Goal: Task Accomplishment & Management: Manage account settings

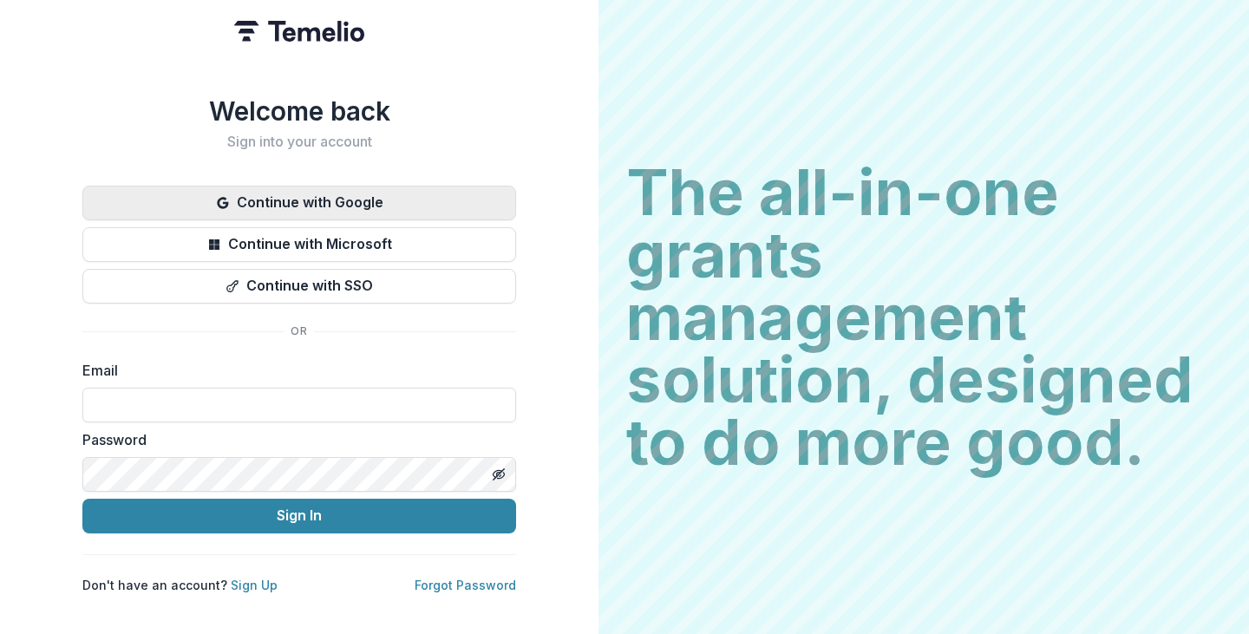
click at [284, 207] on button "Continue with Google" at bounding box center [299, 203] width 434 height 35
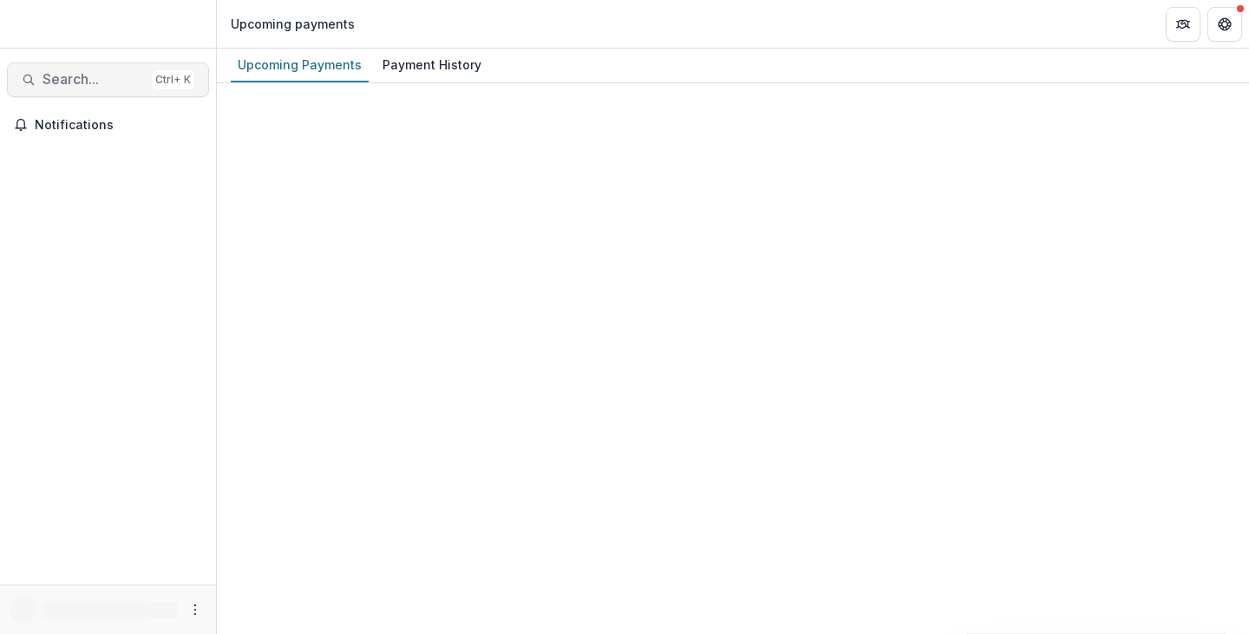
click at [49, 85] on span "Search..." at bounding box center [94, 79] width 102 height 16
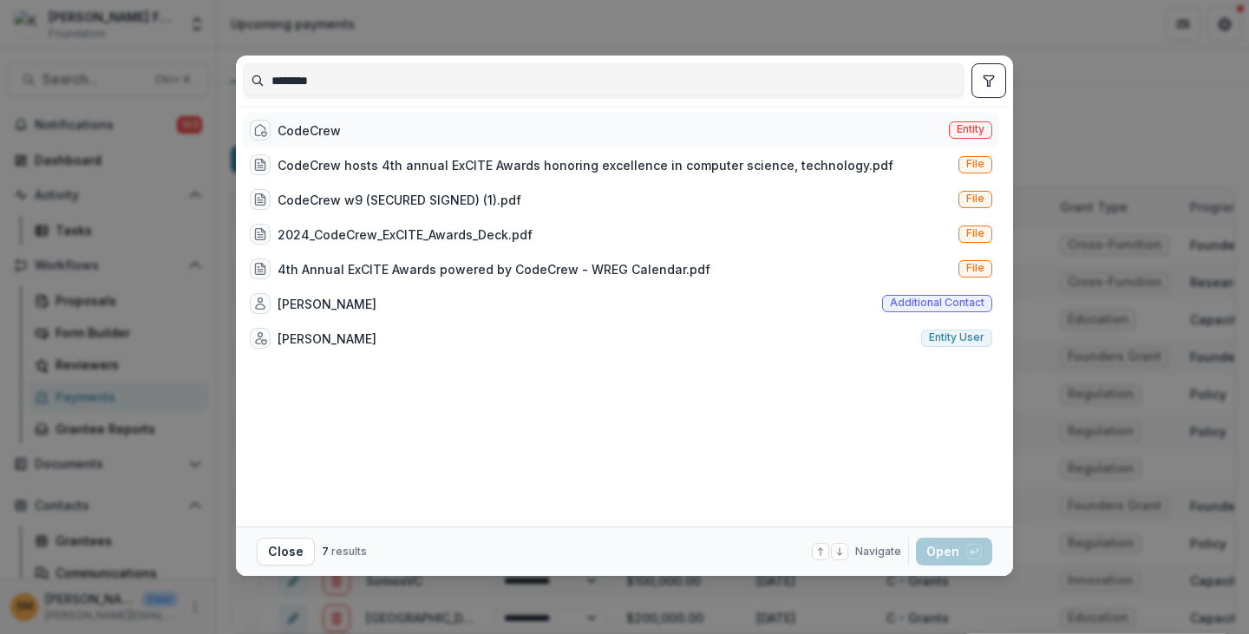
type input "********"
click at [959, 121] on span "Entity" at bounding box center [970, 129] width 43 height 17
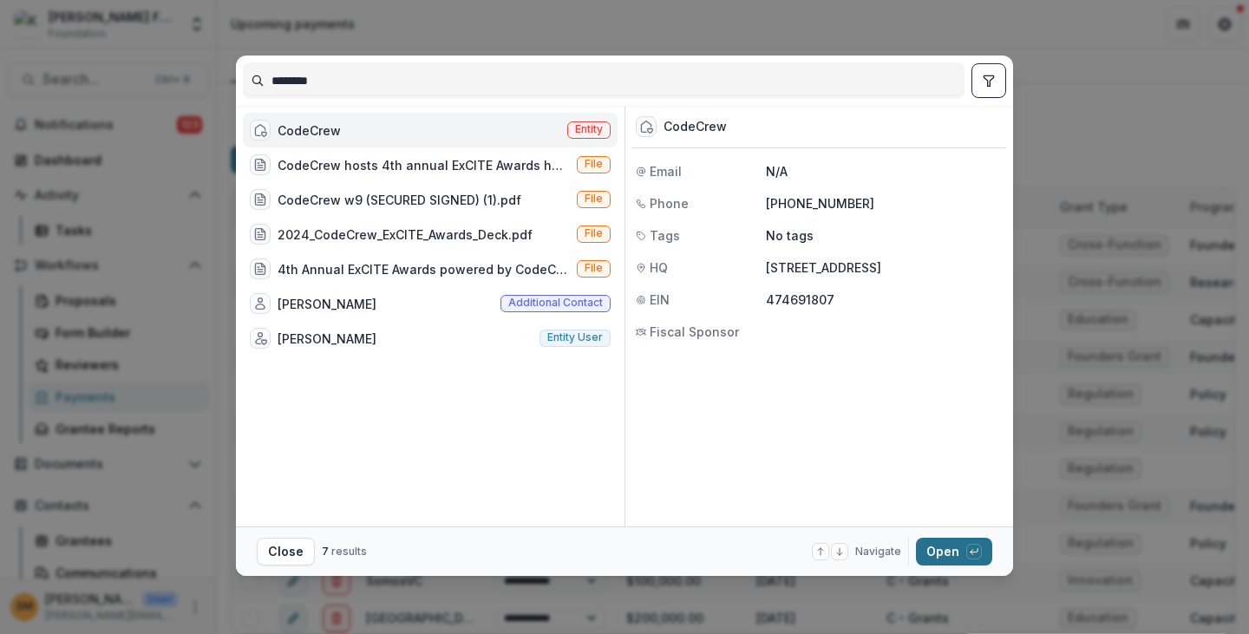
click at [947, 552] on button "Open with enter key" at bounding box center [954, 552] width 76 height 28
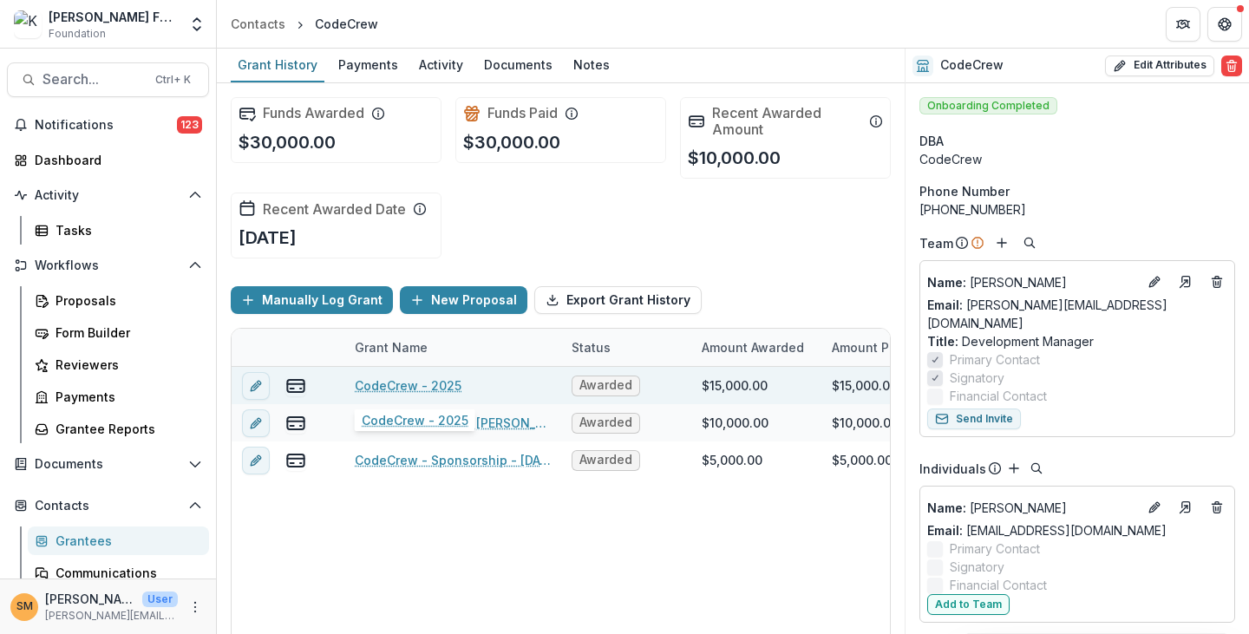
click at [408, 386] on link "CodeCrew - 2025" at bounding box center [408, 386] width 107 height 18
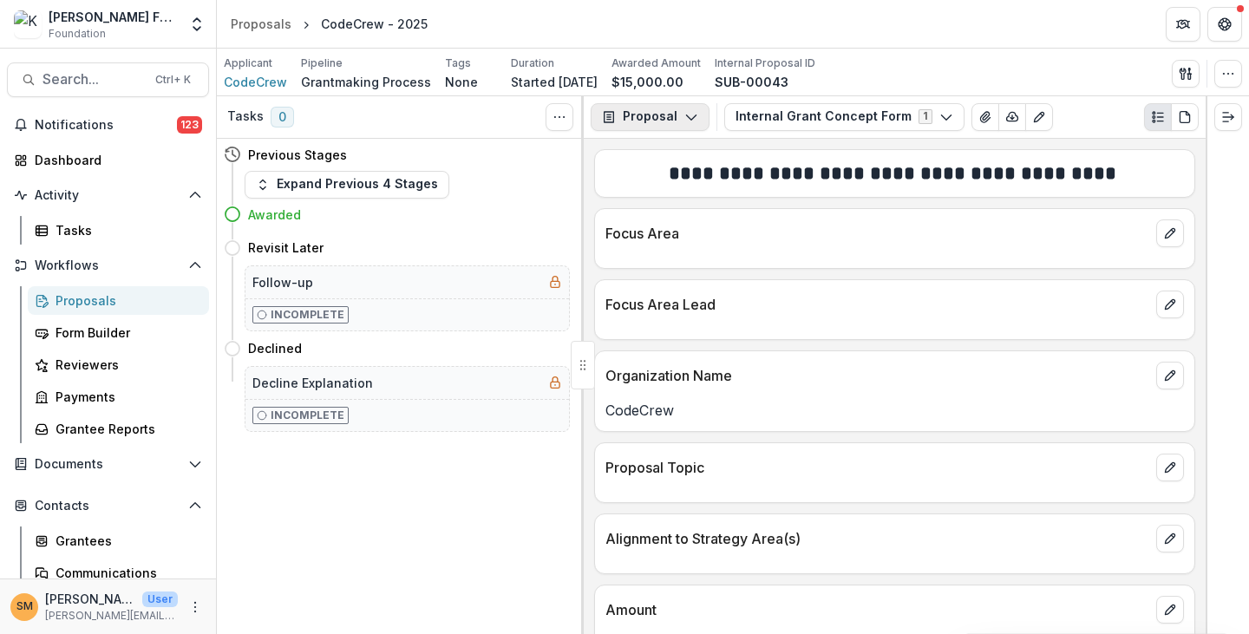
click at [673, 120] on button "Proposal" at bounding box center [650, 117] width 119 height 28
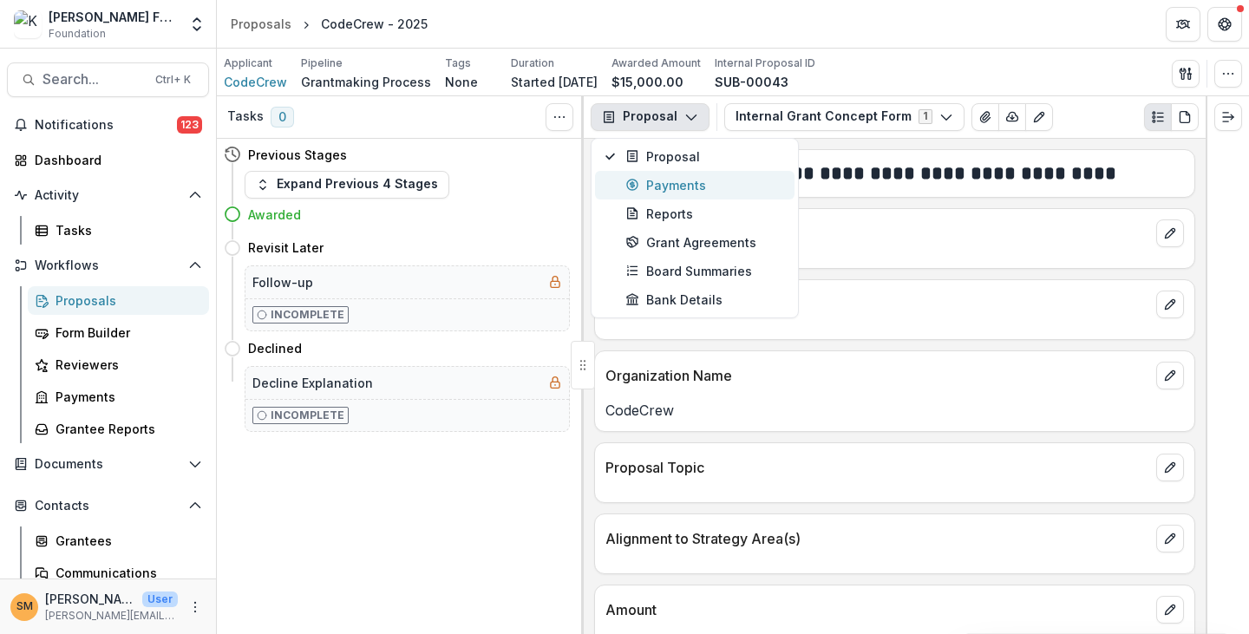
click at [654, 187] on div "Payments" at bounding box center [705, 185] width 159 height 18
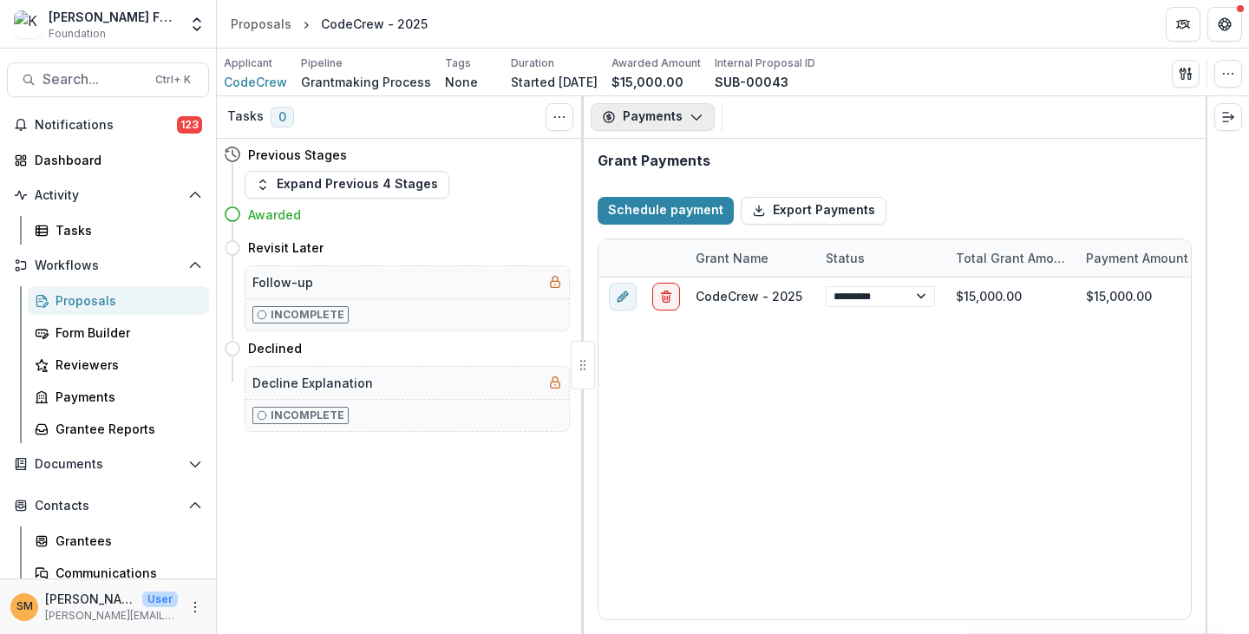
select select "****"
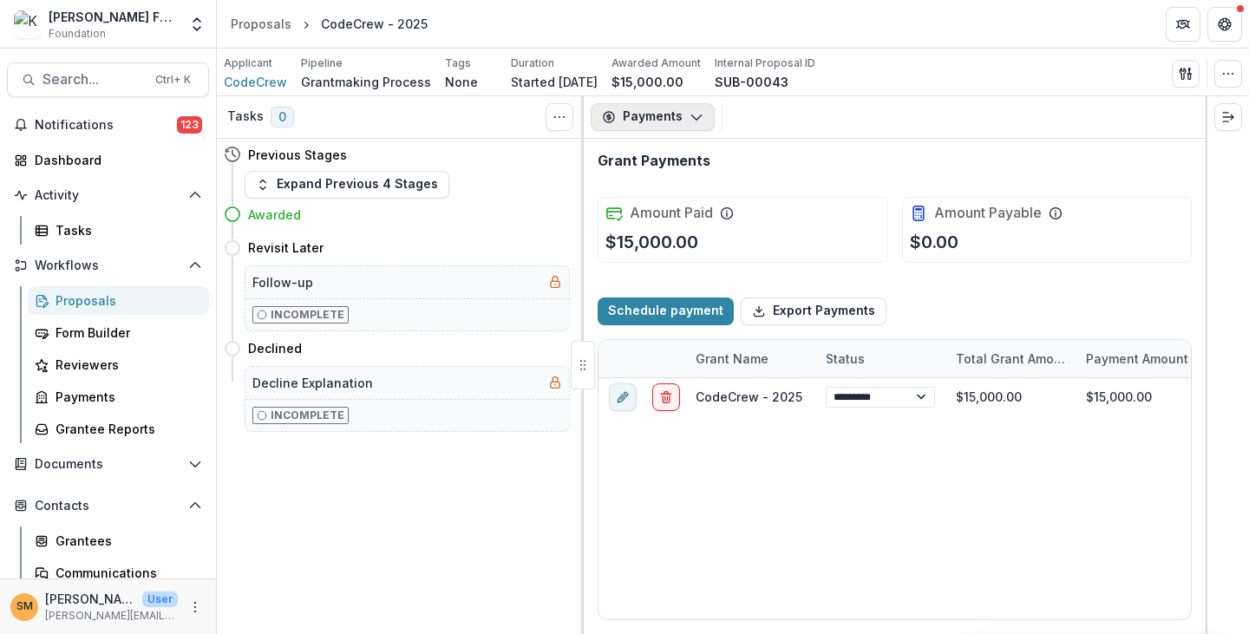
select select "****"
click at [653, 116] on button "Payments" at bounding box center [653, 117] width 124 height 28
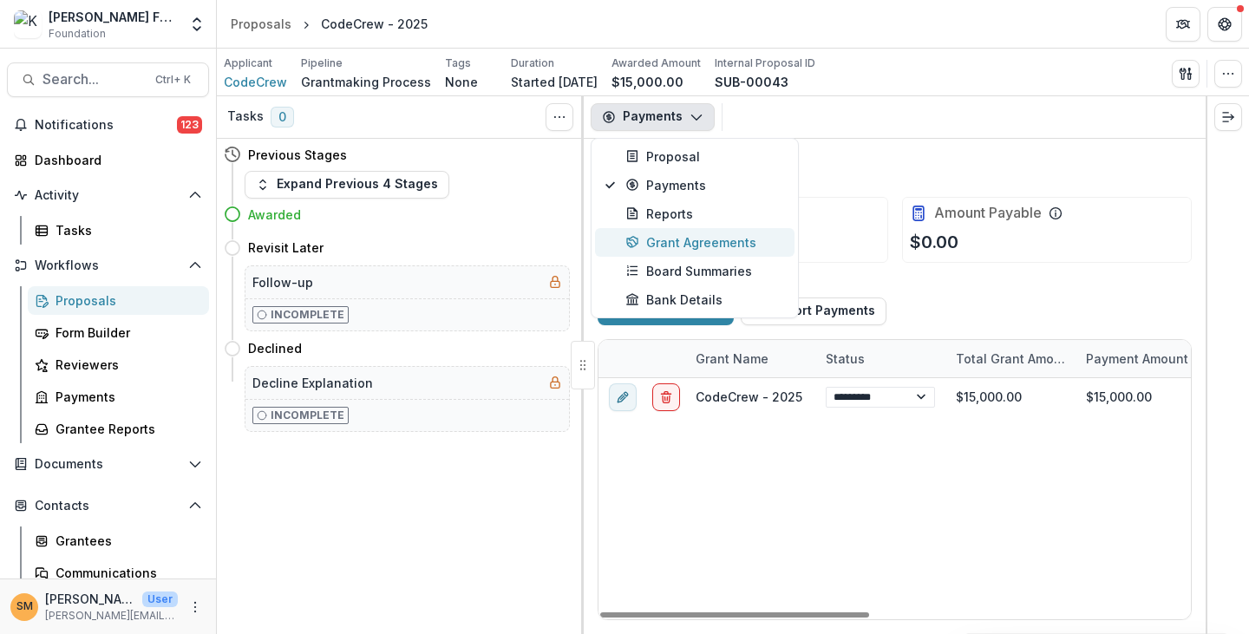
click at [650, 230] on button "Grant Agreements" at bounding box center [695, 242] width 200 height 29
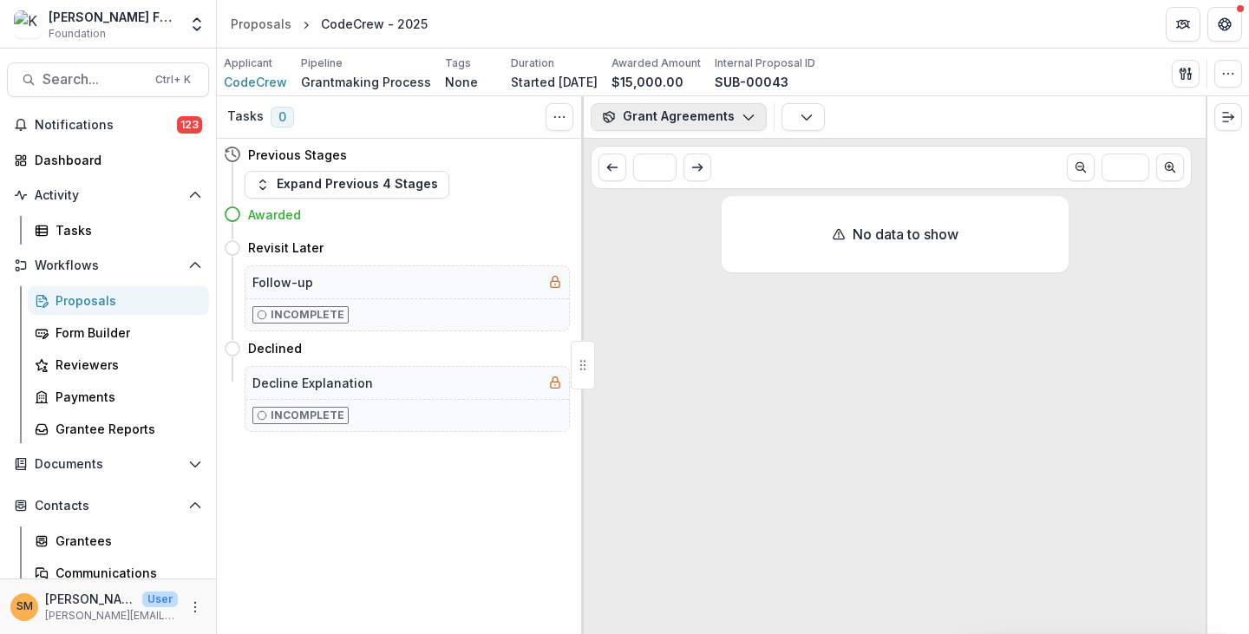
click at [656, 112] on button "Grant Agreements" at bounding box center [679, 117] width 176 height 28
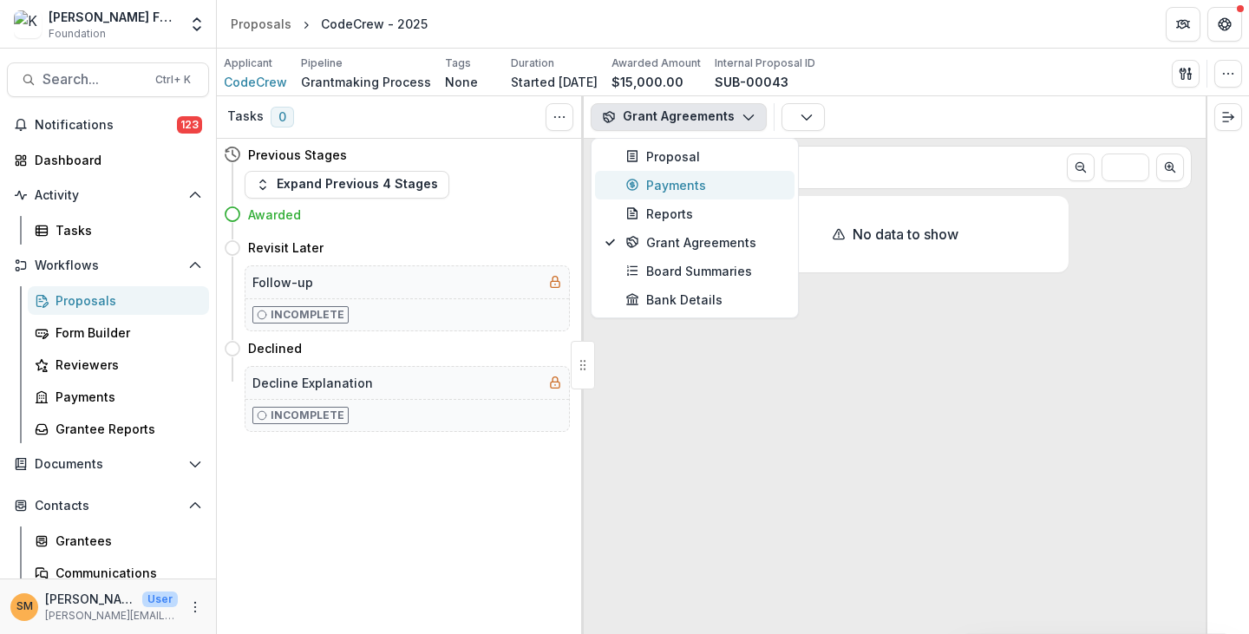
click at [656, 177] on div "Payments" at bounding box center [705, 185] width 159 height 18
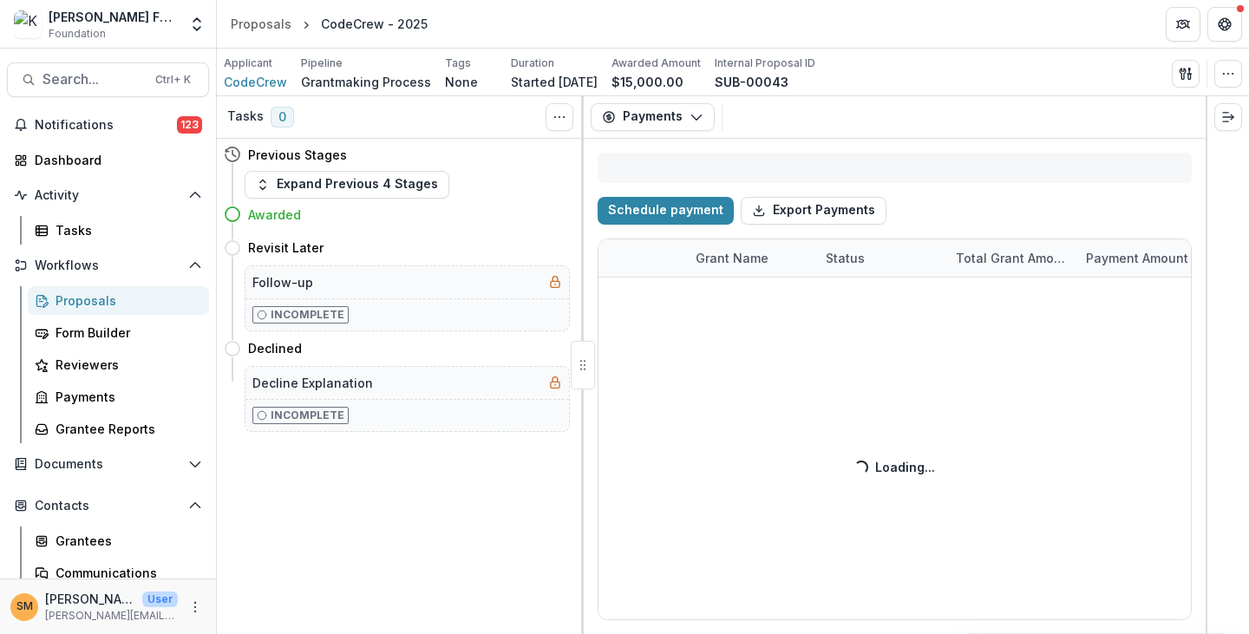
select select "****"
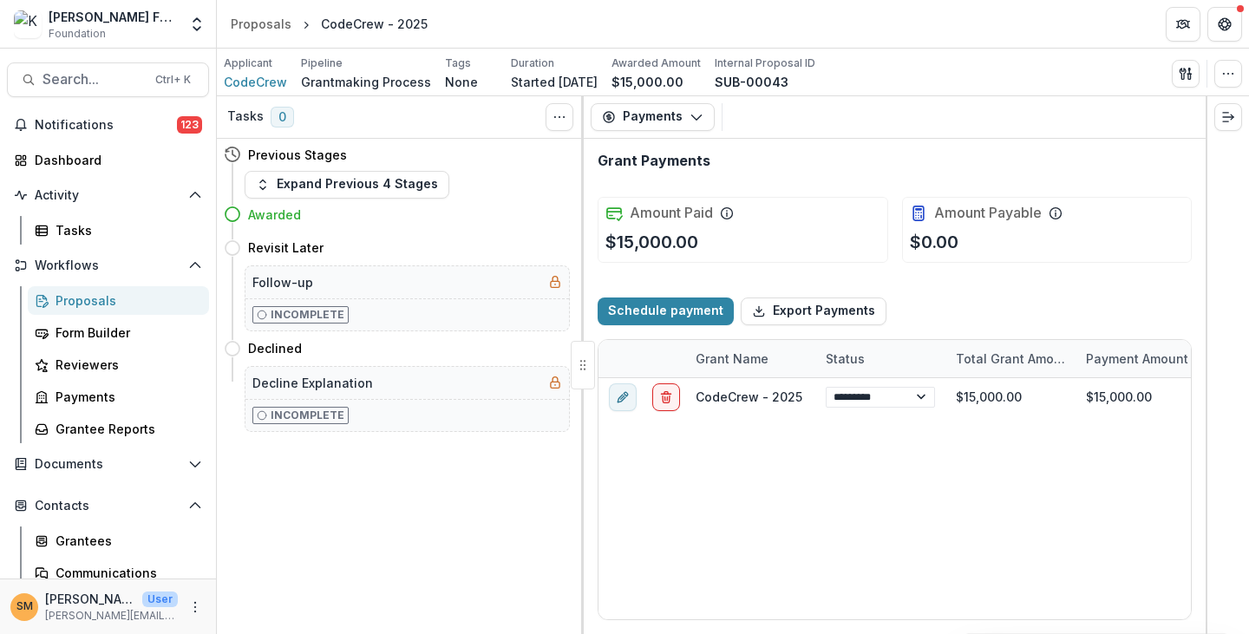
select select "****"
click at [252, 85] on span "CodeCrew" at bounding box center [255, 82] width 63 height 18
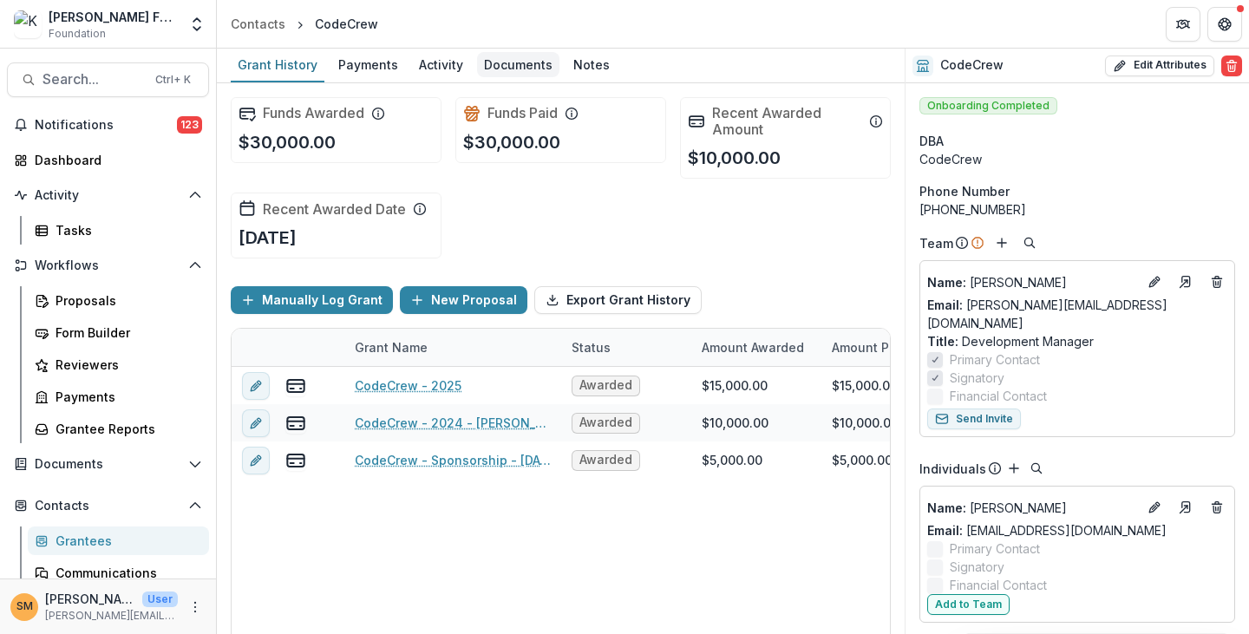
click at [501, 64] on div "Documents" at bounding box center [518, 64] width 82 height 25
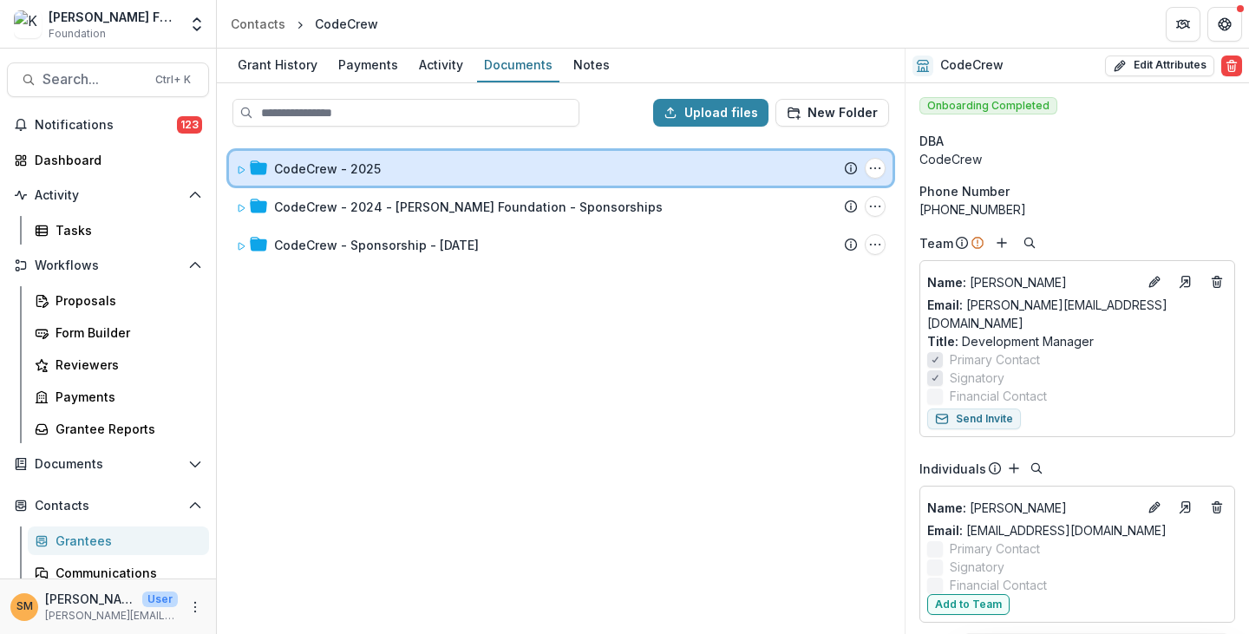
click at [233, 165] on div "CodeCrew - 2025 Submission Temelio Proposal Attached proposal documents Report …" at bounding box center [561, 168] width 664 height 35
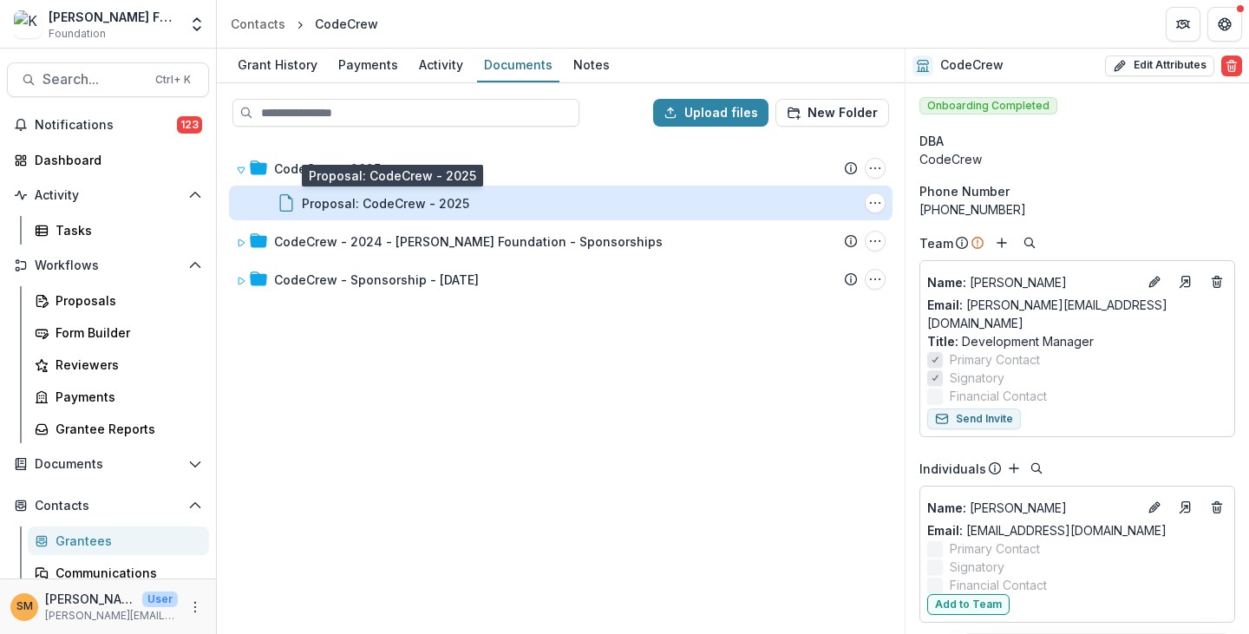
click at [343, 203] on div "Proposal: CodeCrew - 2025" at bounding box center [385, 203] width 167 height 18
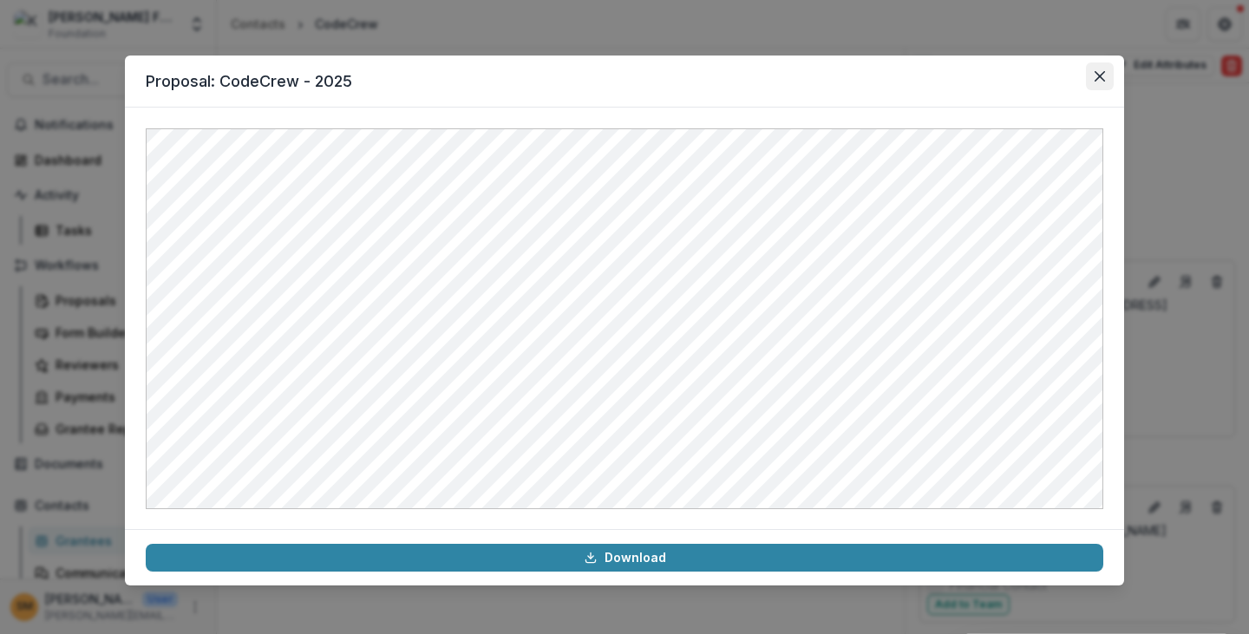
click at [1099, 75] on icon "Close" at bounding box center [1100, 76] width 10 height 10
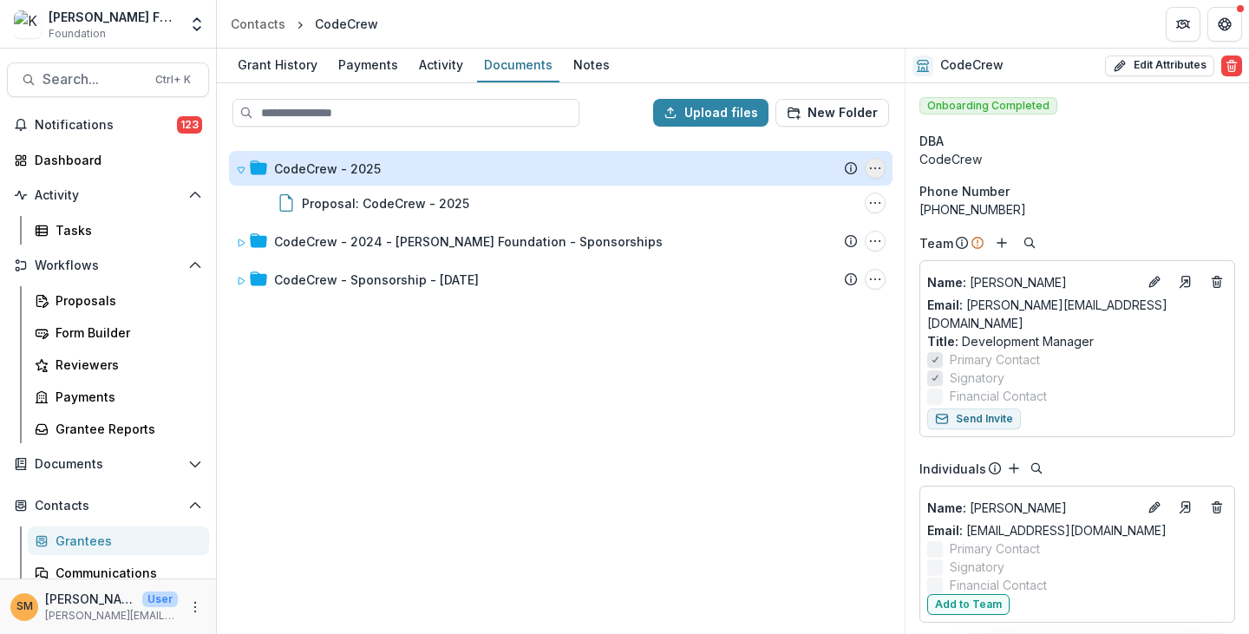
click at [878, 171] on icon "CodeCrew - 2025 Options" at bounding box center [875, 168] width 14 height 14
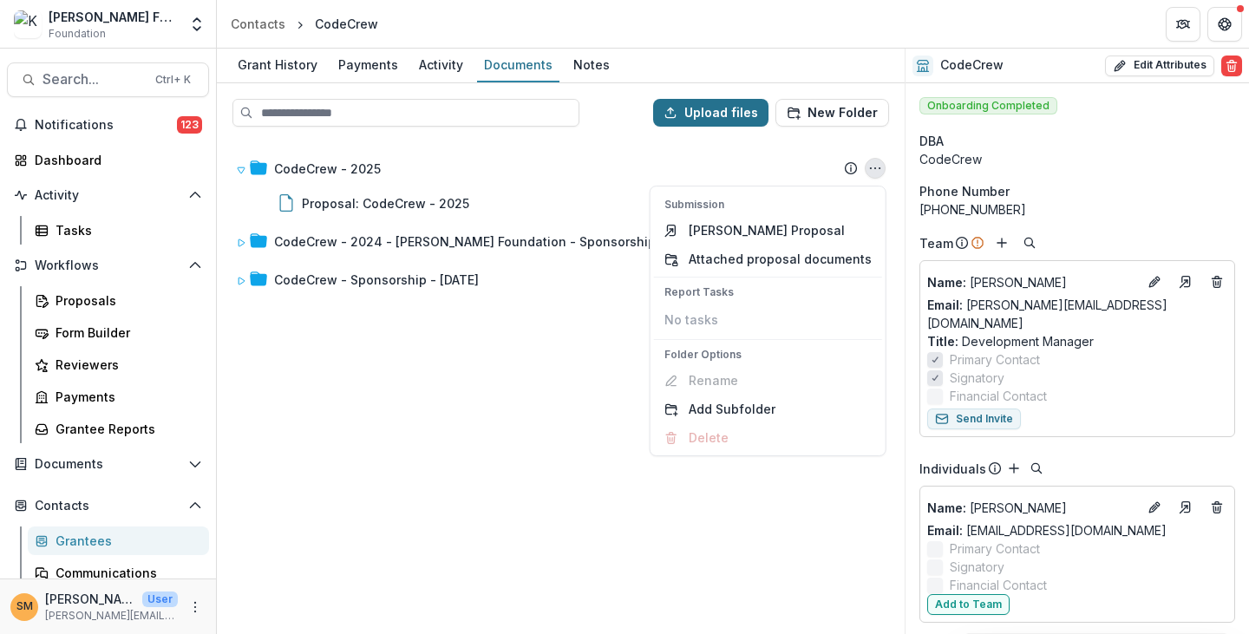
click at [717, 114] on button "Upload files" at bounding box center [710, 113] width 115 height 28
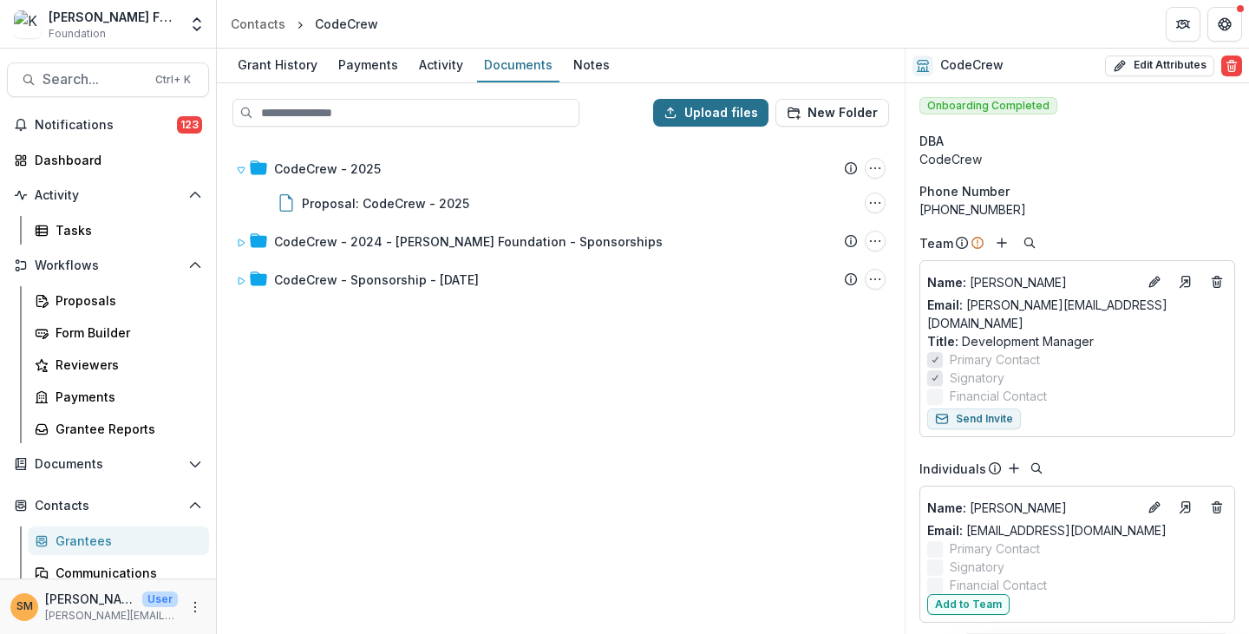
type input "**********"
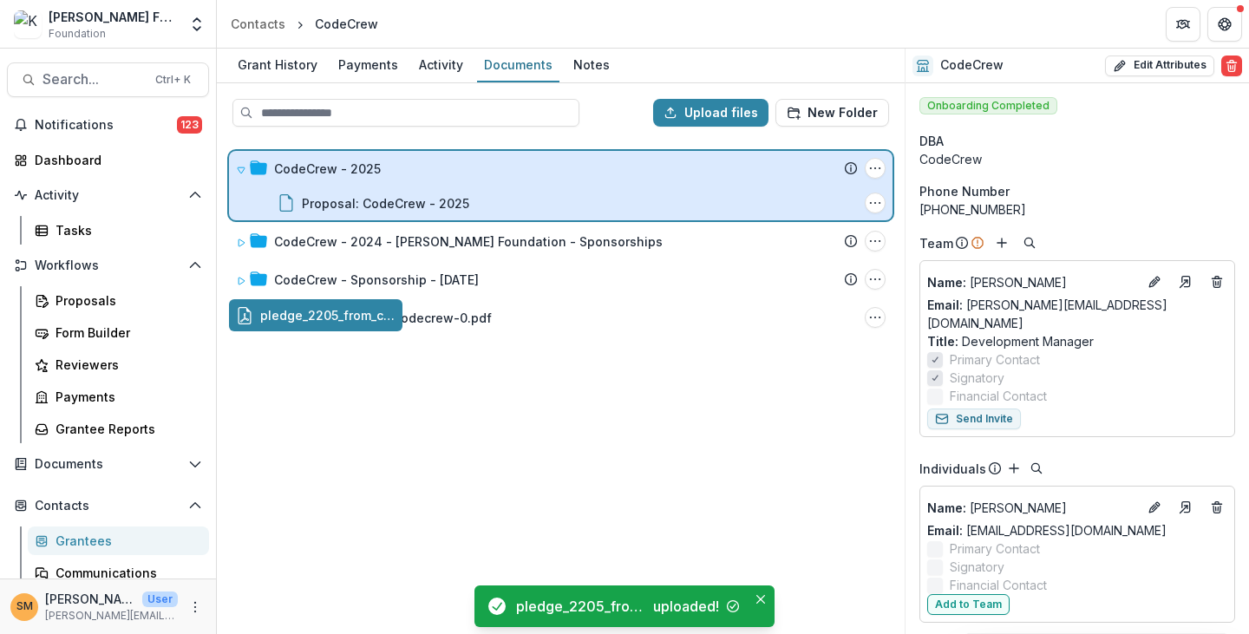
drag, startPoint x: 349, startPoint y: 320, endPoint x: 374, endPoint y: 209, distance: 113.9
click at [374, 209] on div "Upload files New Folder CodeCrew - 2025 Submission Temelio Proposal Attached pr…" at bounding box center [561, 358] width 688 height 551
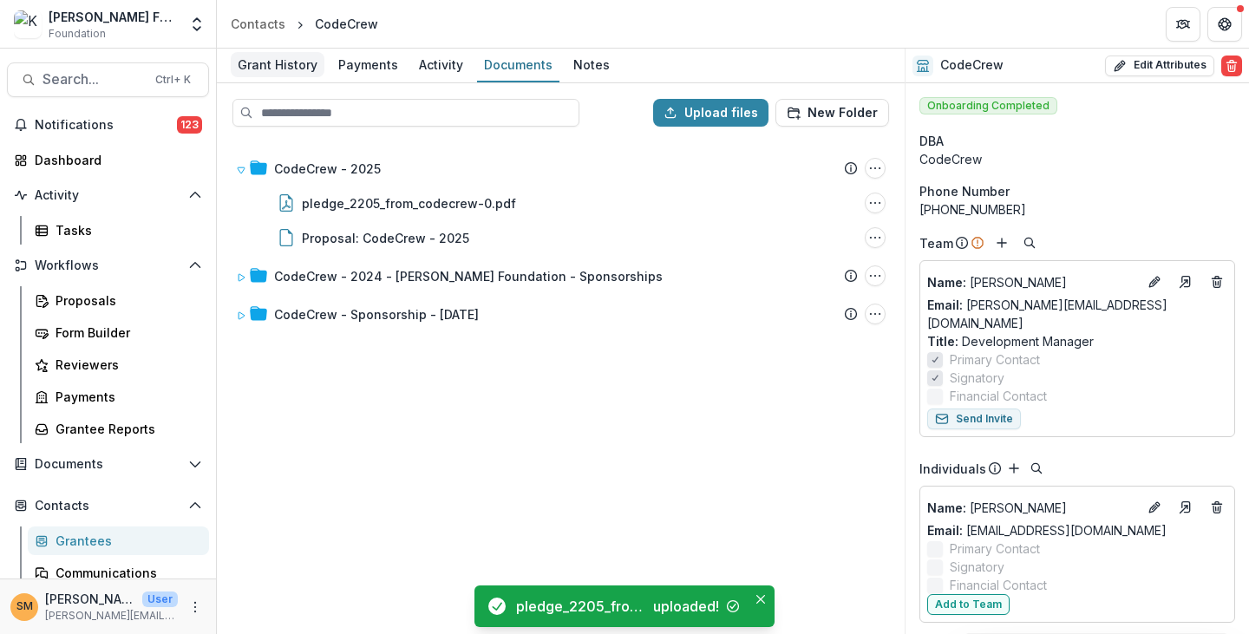
click at [284, 74] on div "Grant History" at bounding box center [278, 64] width 94 height 25
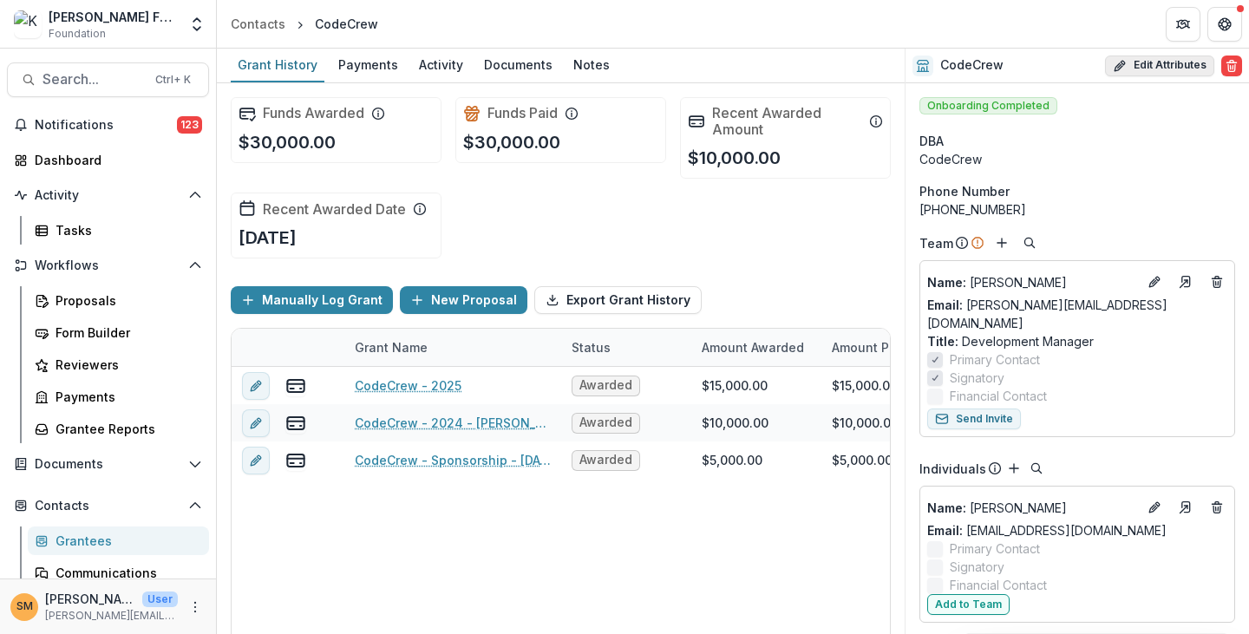
click at [1178, 67] on button "Edit Attributes" at bounding box center [1159, 66] width 109 height 21
select select "**"
select select
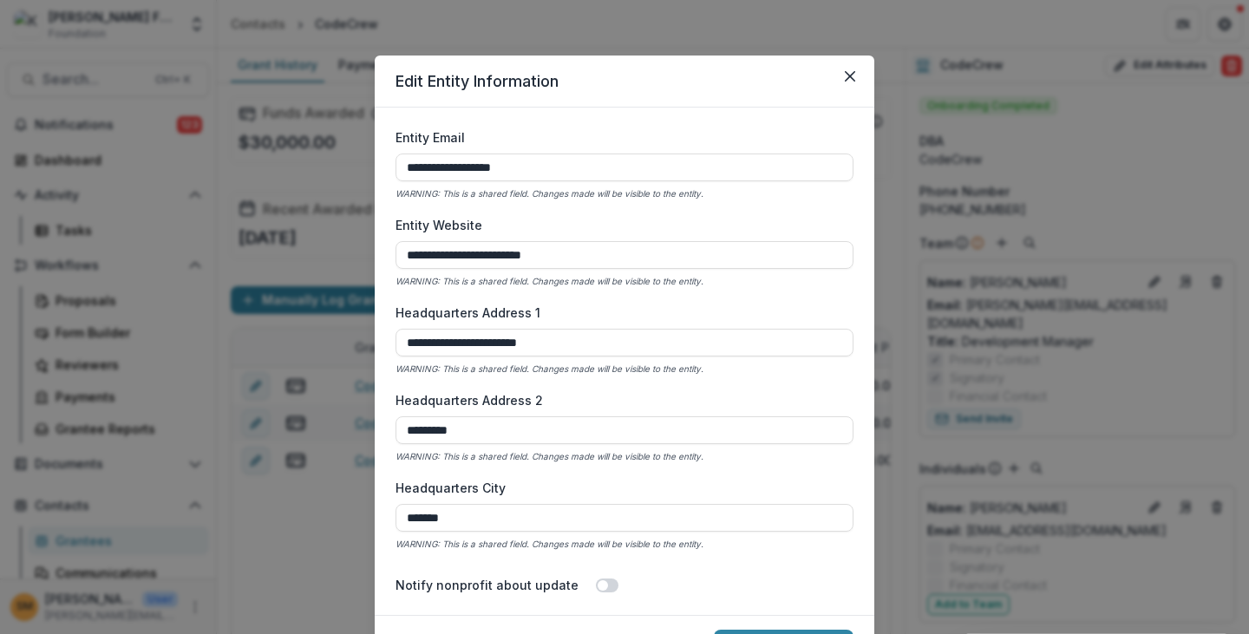
scroll to position [1041, 0]
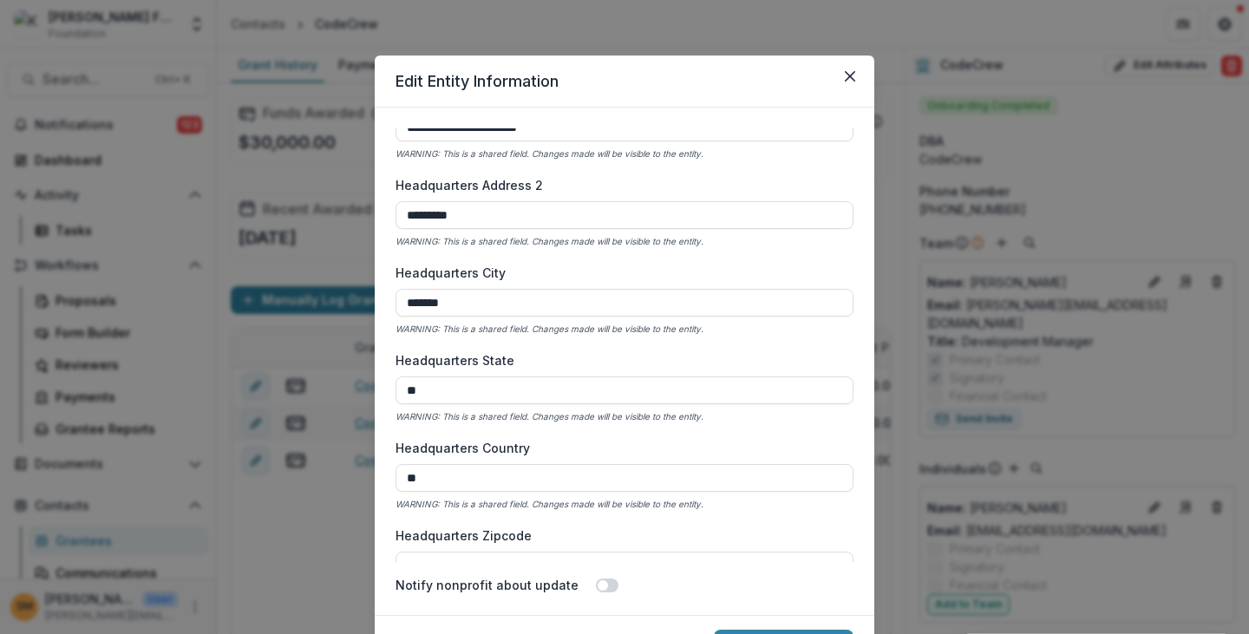
click at [302, 322] on div "**********" at bounding box center [624, 317] width 1249 height 634
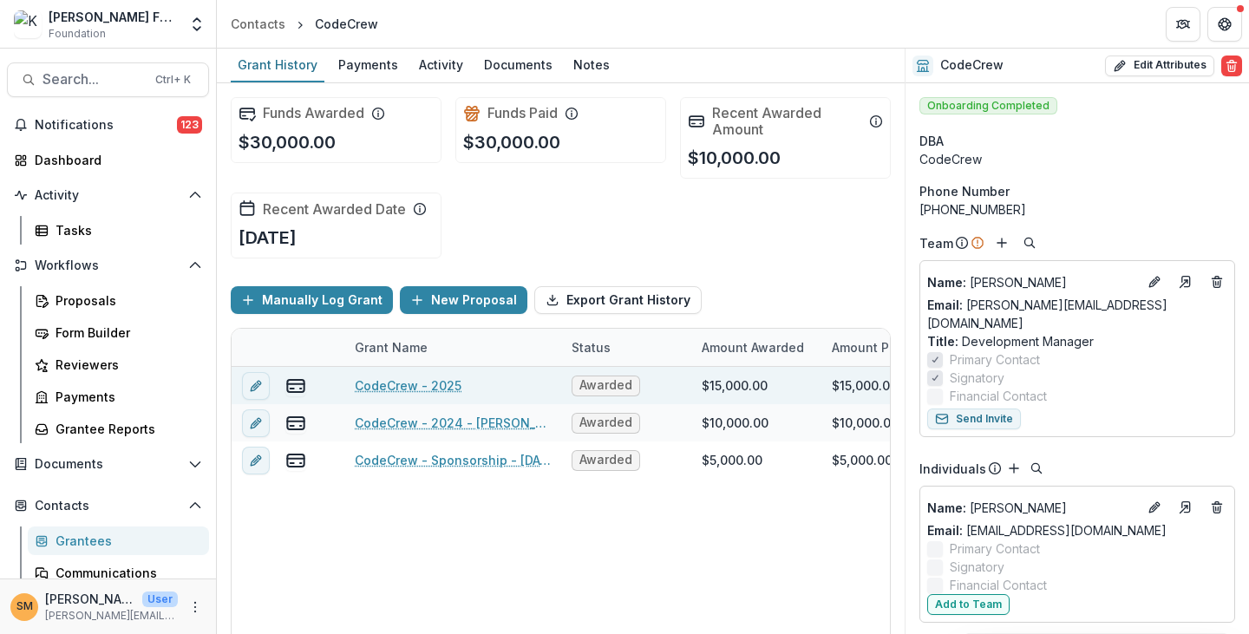
click at [370, 389] on link "CodeCrew - 2025" at bounding box center [408, 386] width 107 height 18
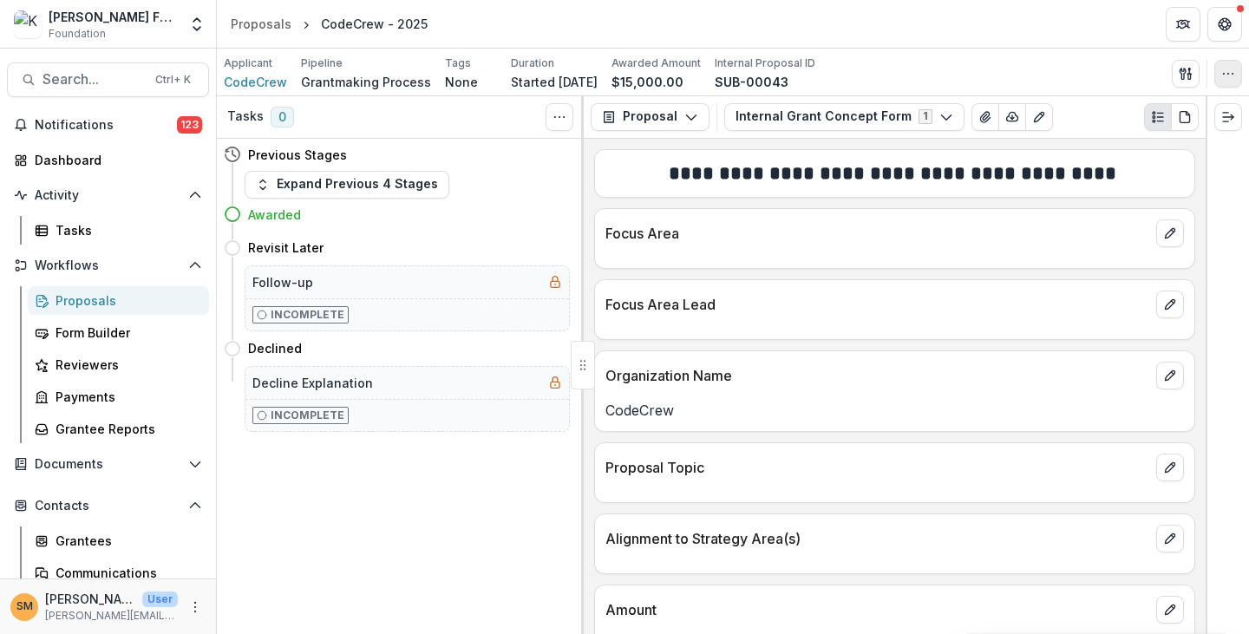
click at [1233, 78] on icon "button" at bounding box center [1229, 74] width 14 height 14
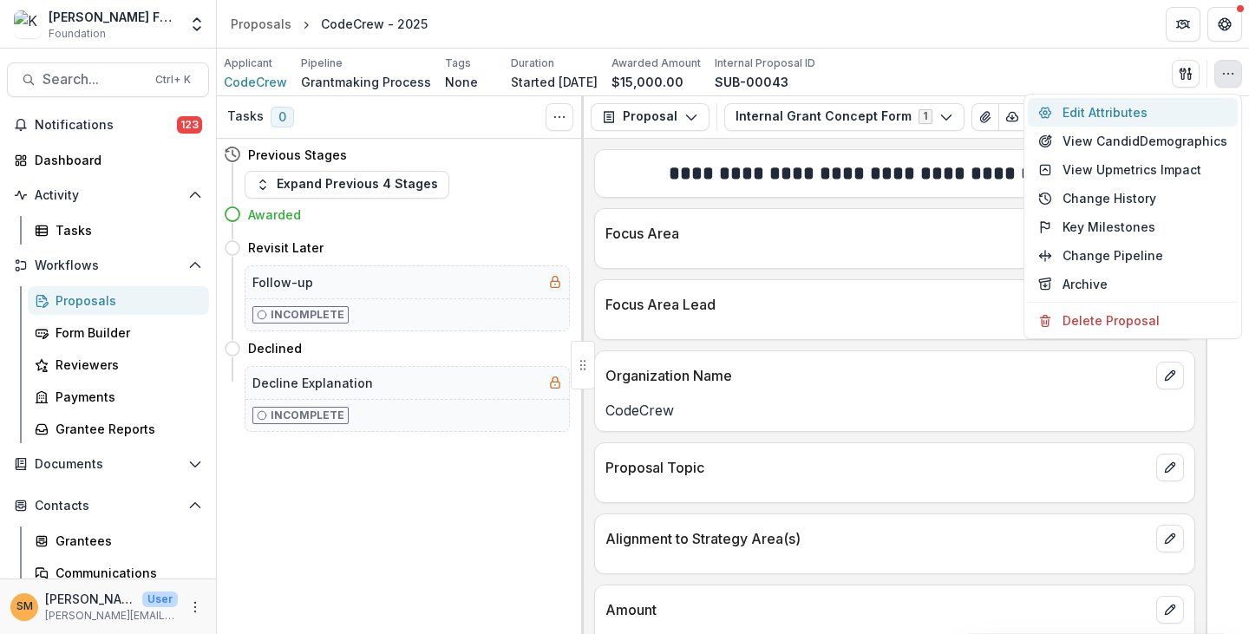
click at [1152, 115] on button "Edit Attributes" at bounding box center [1133, 112] width 210 height 29
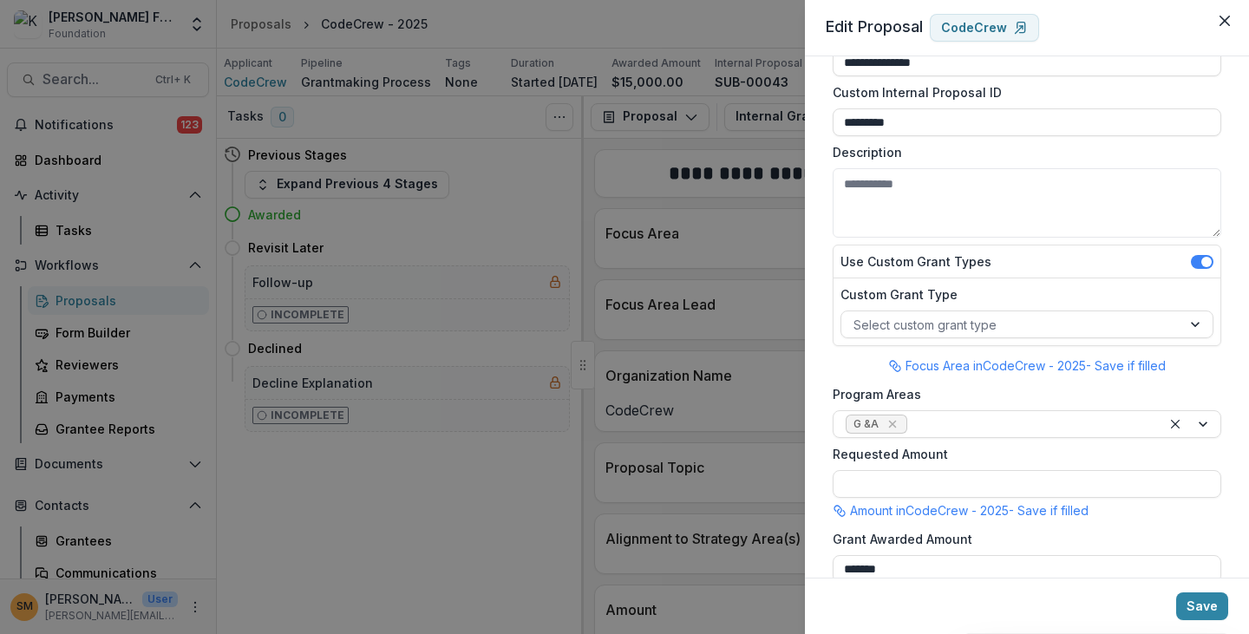
scroll to position [87, 0]
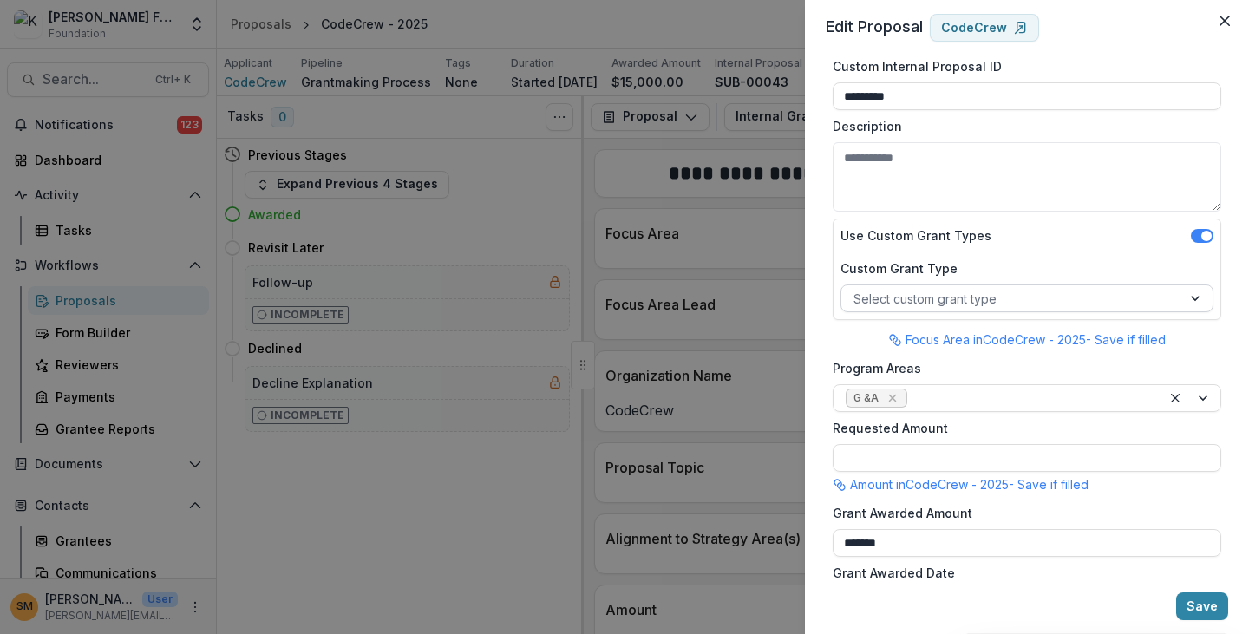
click at [913, 306] on div at bounding box center [1012, 299] width 316 height 22
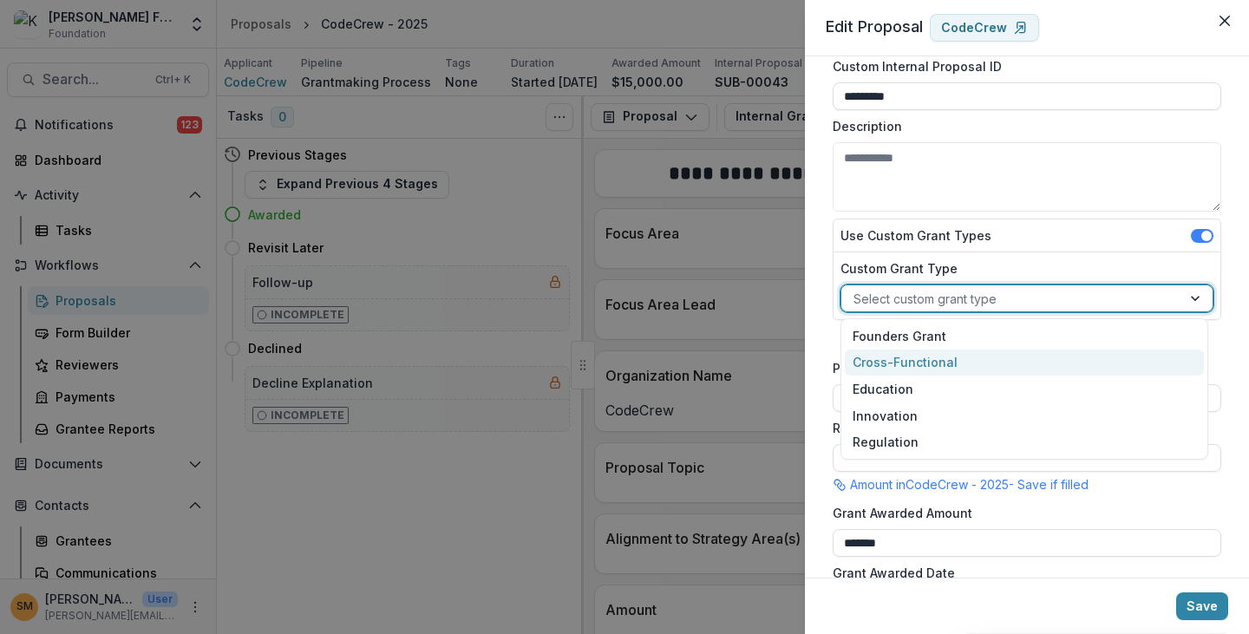
click at [901, 359] on div "Cross-Functional" at bounding box center [1025, 363] width 360 height 27
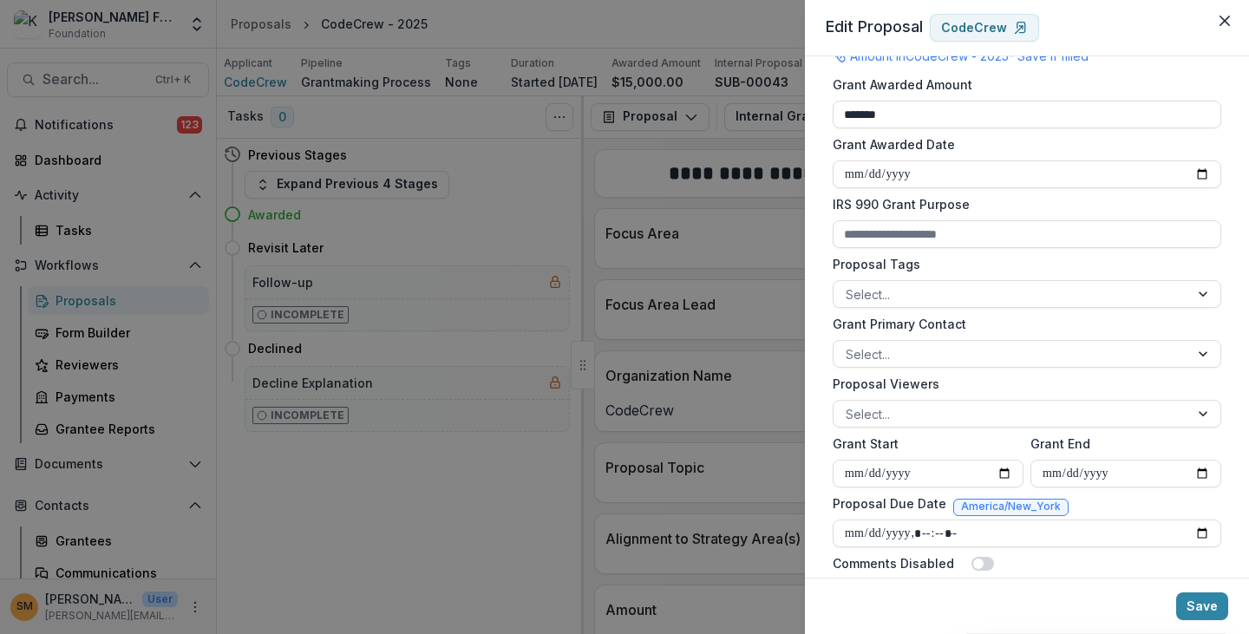
scroll to position [521, 0]
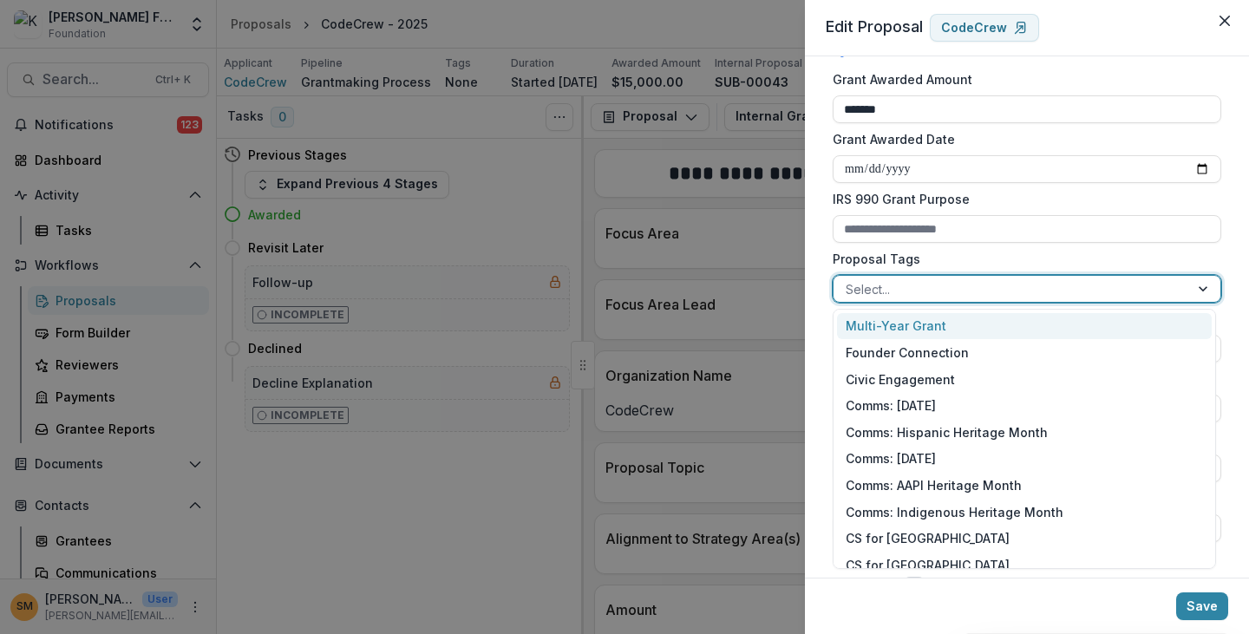
click at [874, 298] on div at bounding box center [1011, 289] width 331 height 22
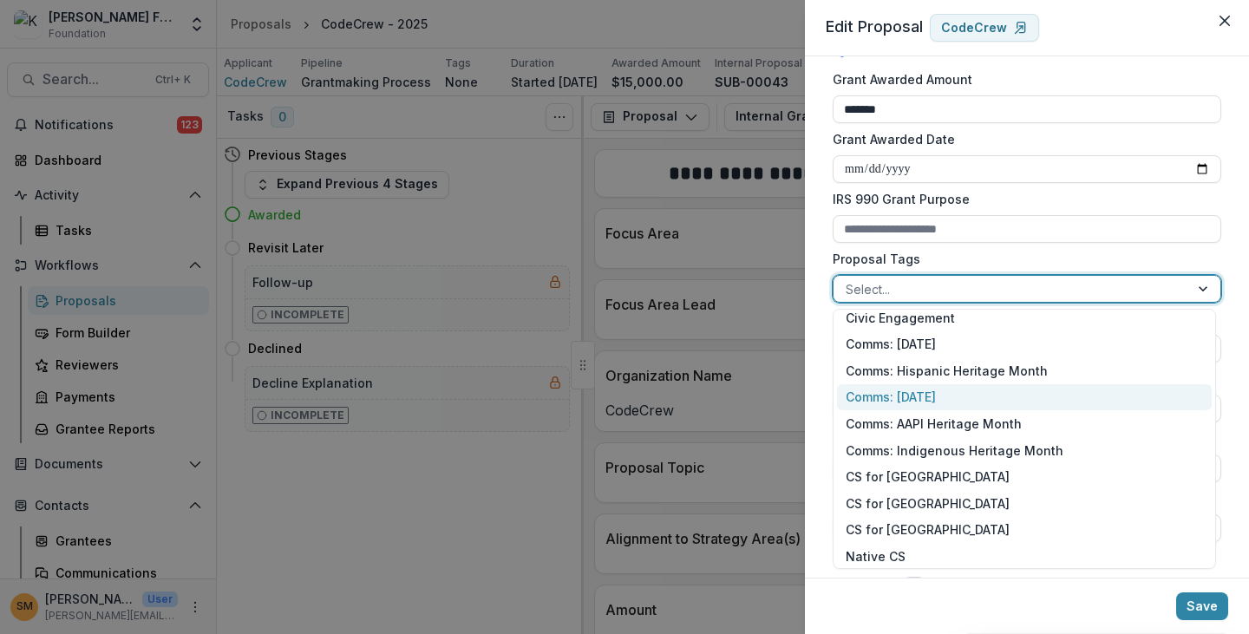
scroll to position [0, 0]
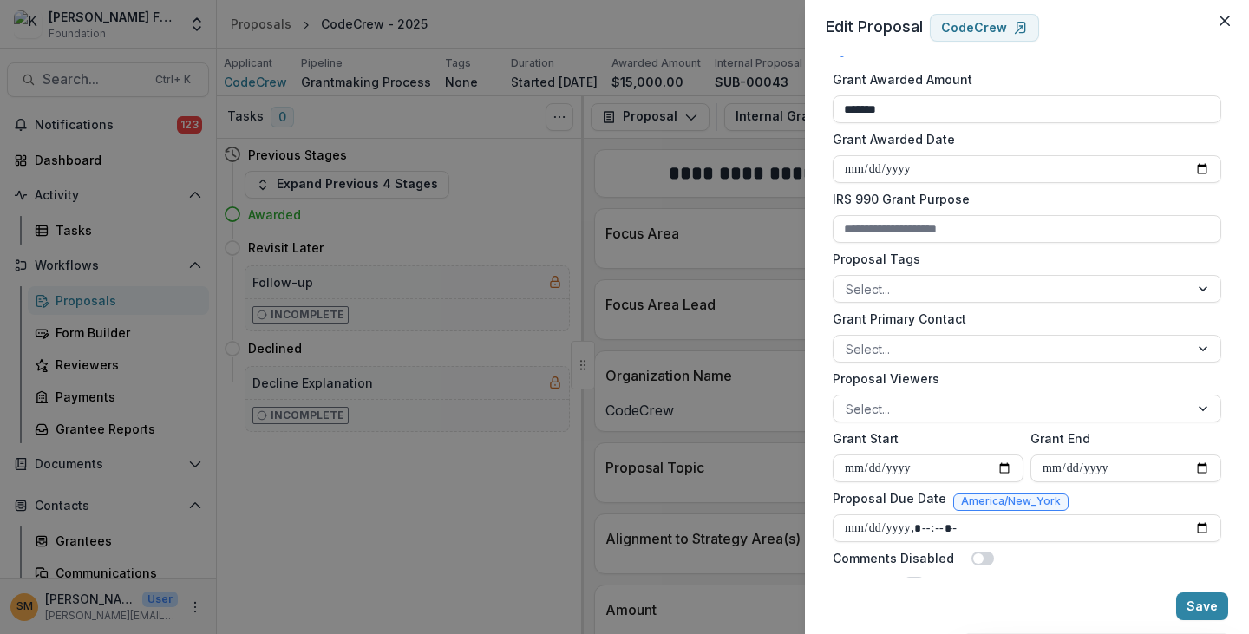
click at [812, 263] on div "**********" at bounding box center [1027, 316] width 444 height 521
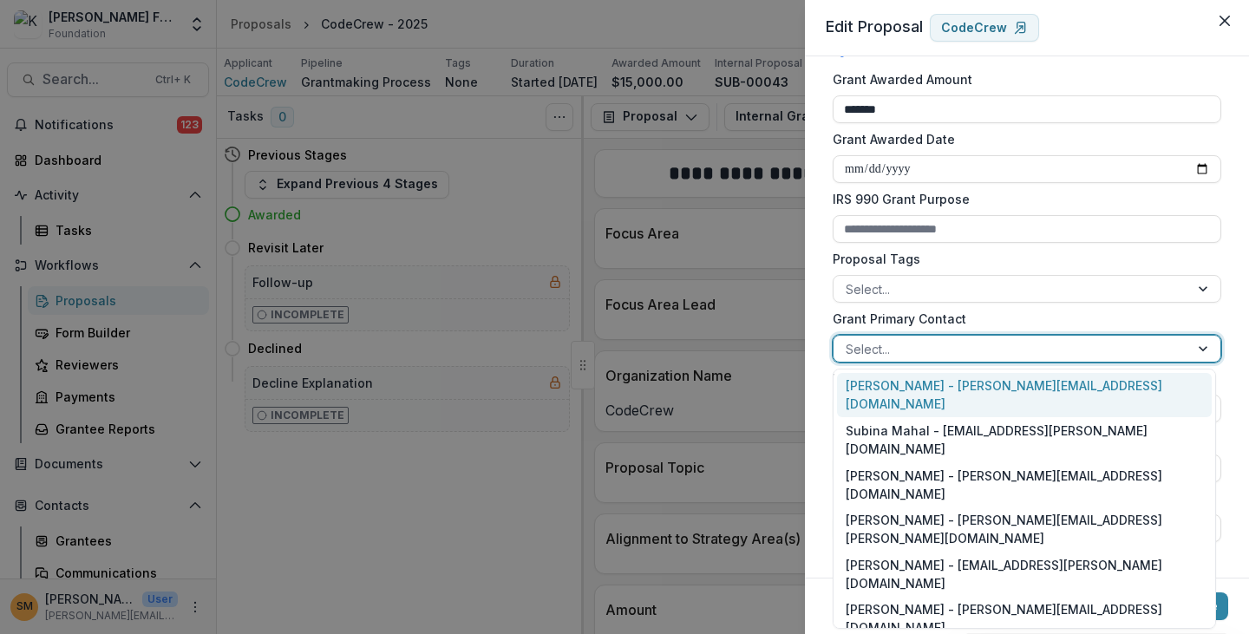
click at [875, 349] on div at bounding box center [1011, 349] width 331 height 22
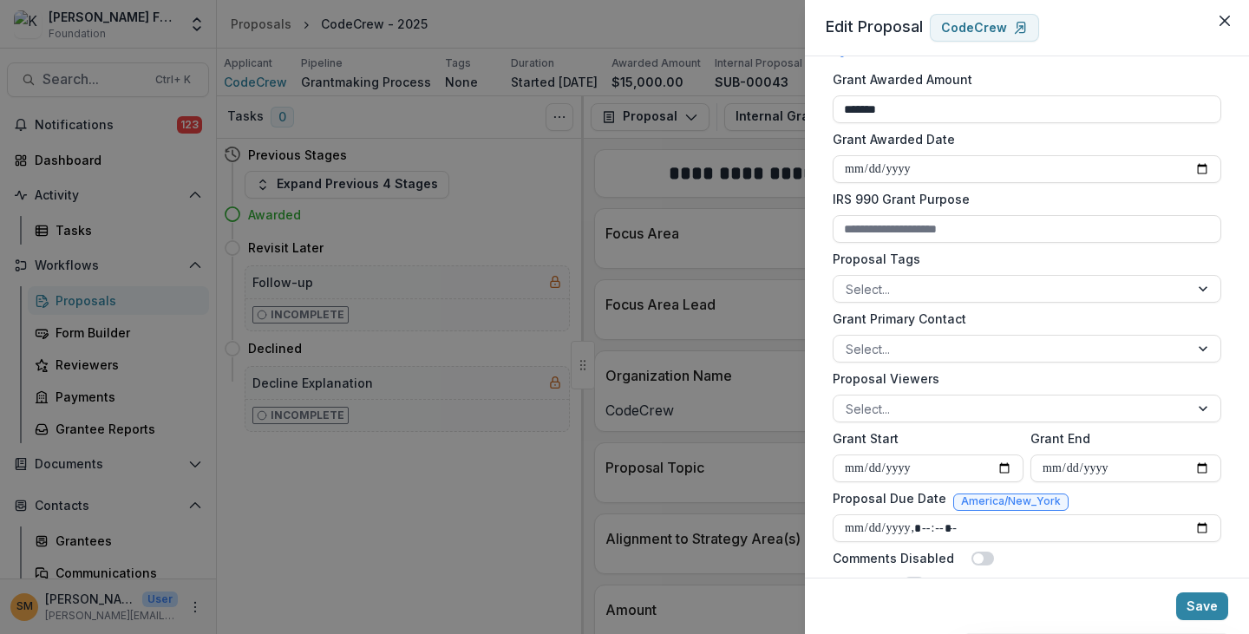
click at [809, 339] on div "**********" at bounding box center [1027, 316] width 444 height 521
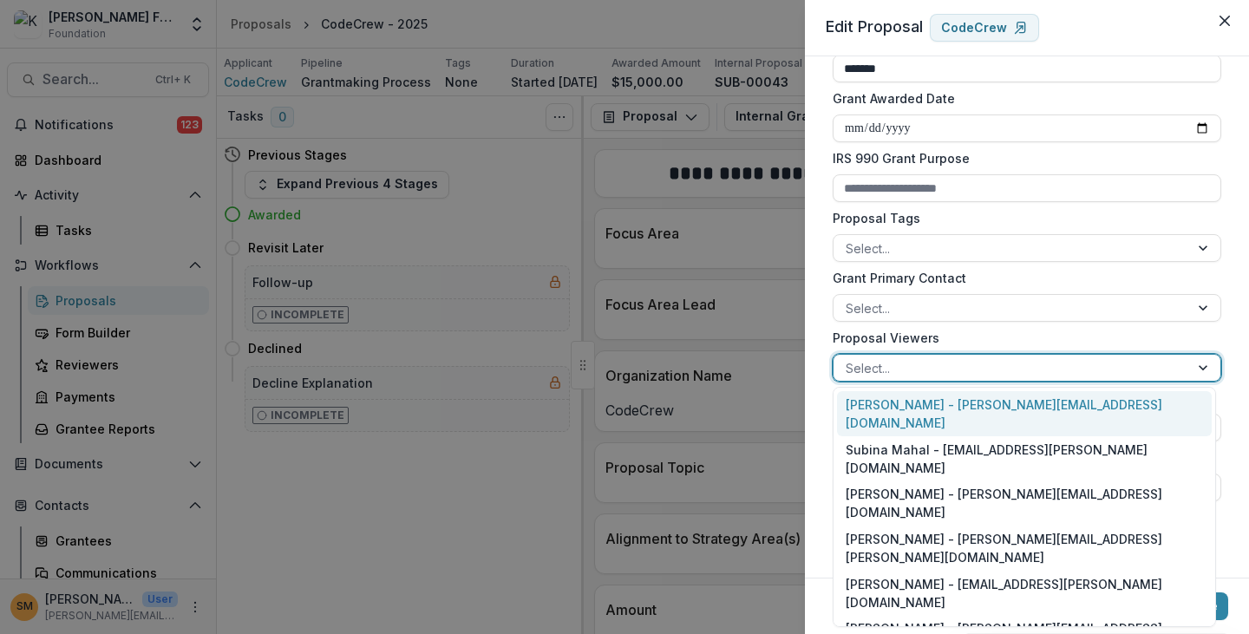
click at [895, 364] on div at bounding box center [1011, 368] width 331 height 22
click at [829, 351] on form "**********" at bounding box center [1027, 37] width 403 height 1043
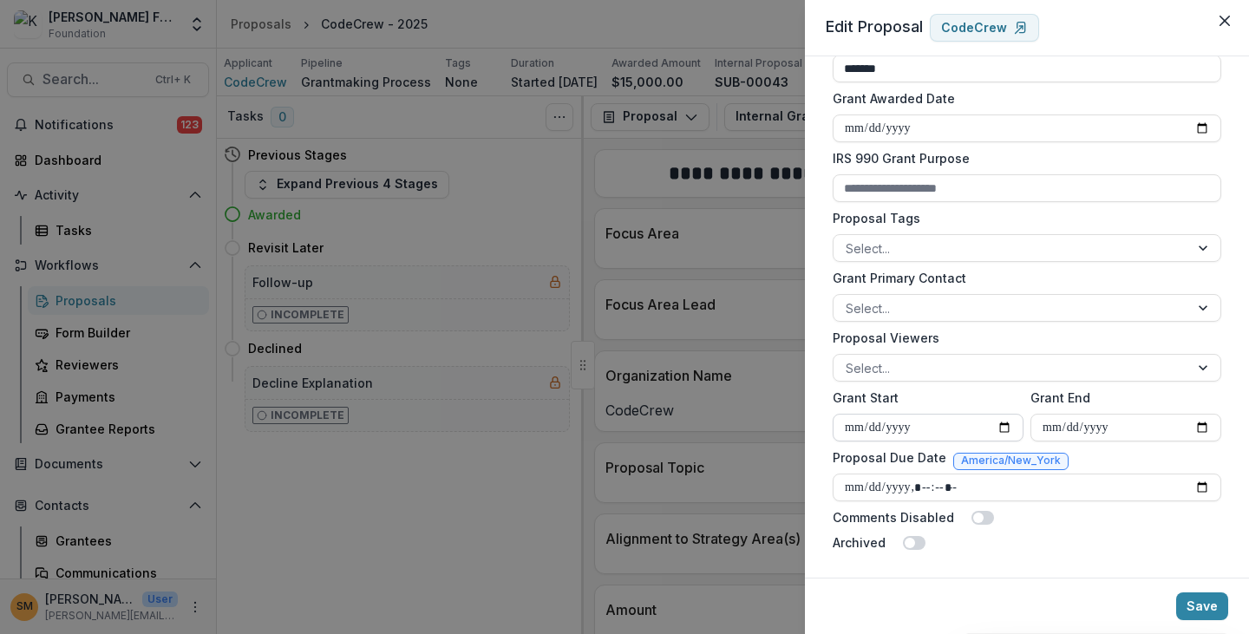
click at [861, 433] on input "**********" at bounding box center [928, 428] width 191 height 28
click at [1055, 422] on input "Grant End" at bounding box center [1126, 428] width 191 height 28
type input "**********"
click at [808, 435] on div "**********" at bounding box center [1027, 316] width 444 height 521
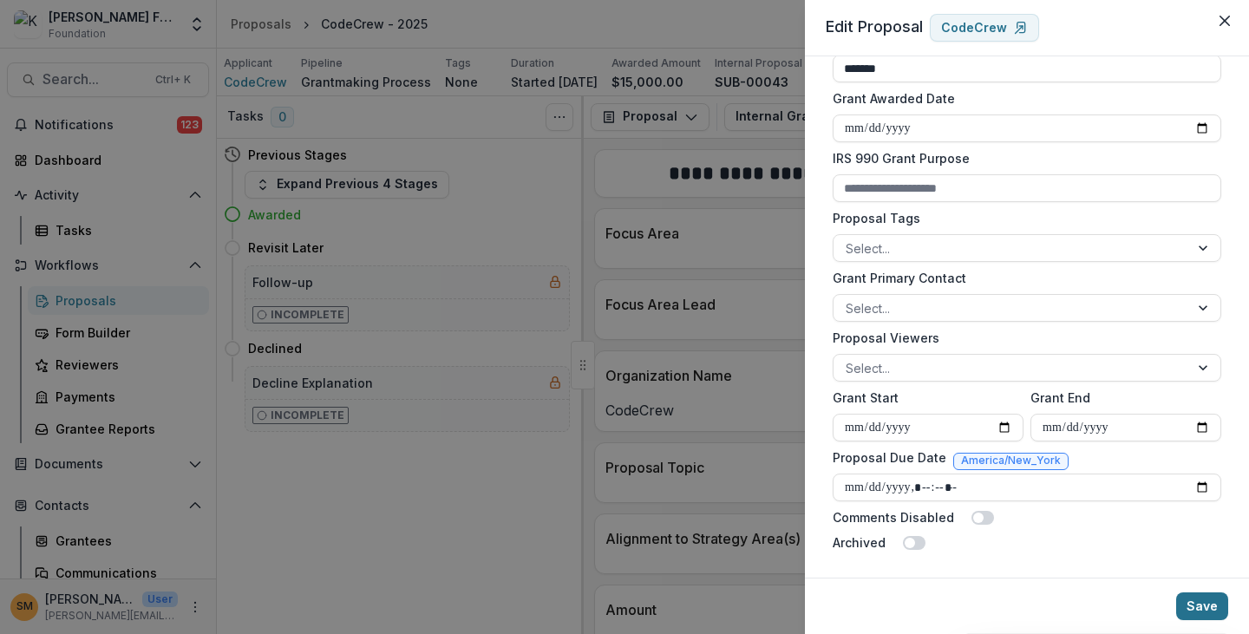
click at [1209, 605] on button "Save" at bounding box center [1202, 607] width 52 height 28
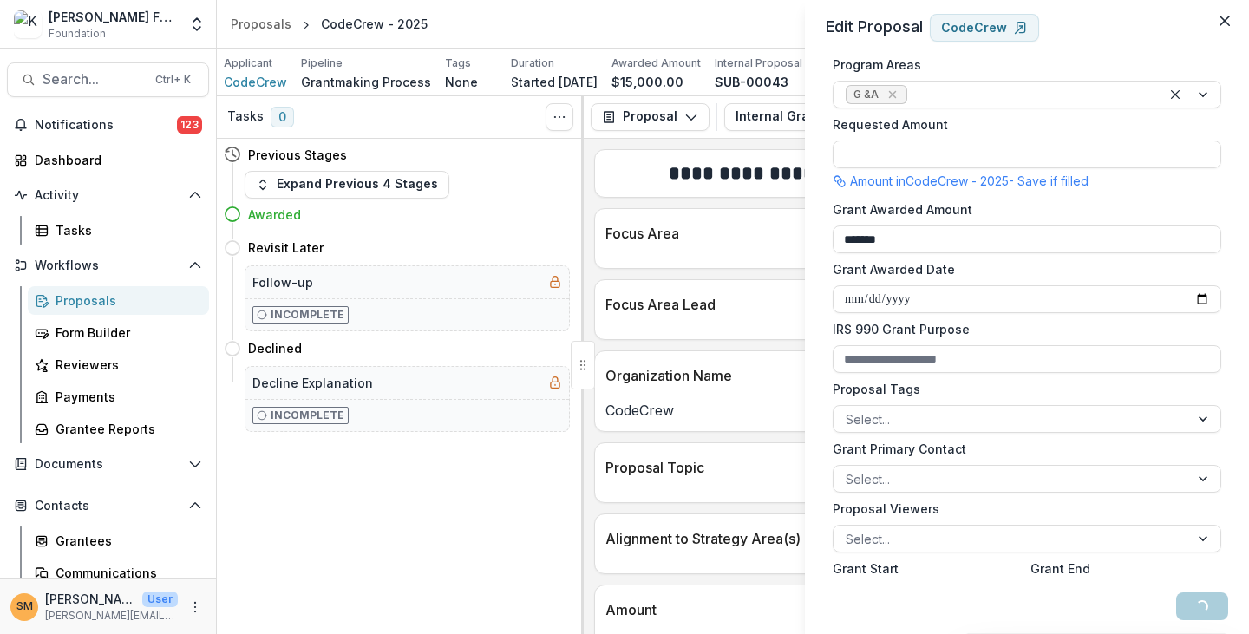
scroll to position [388, 0]
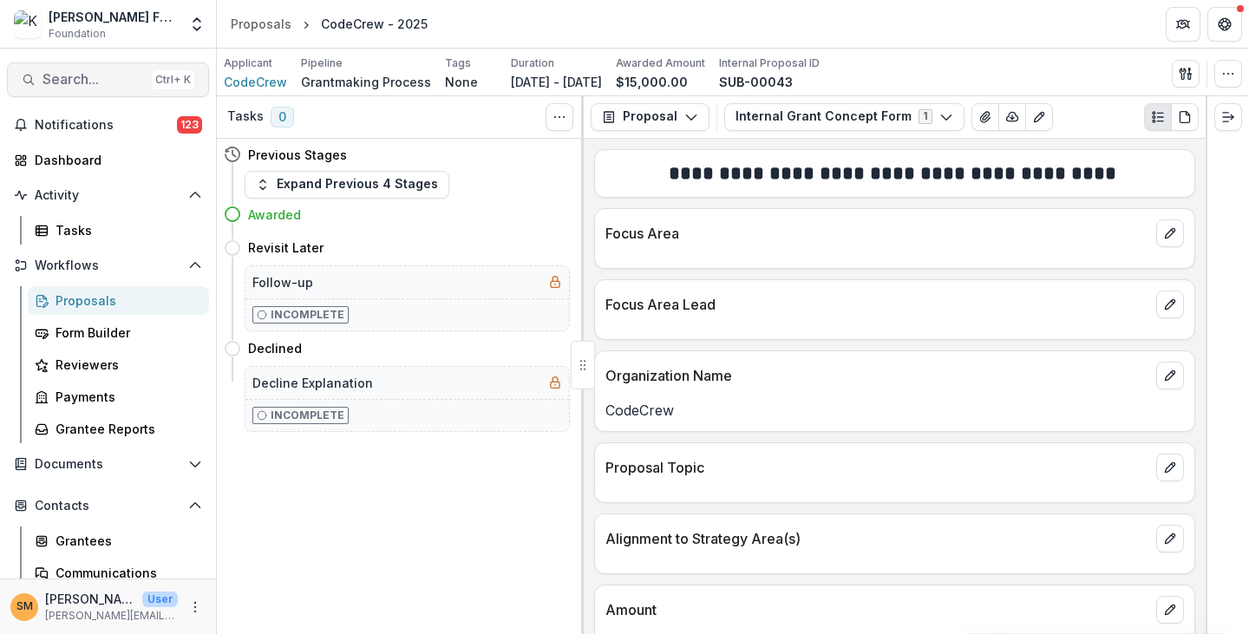
click at [83, 88] on span "Search..." at bounding box center [94, 79] width 102 height 16
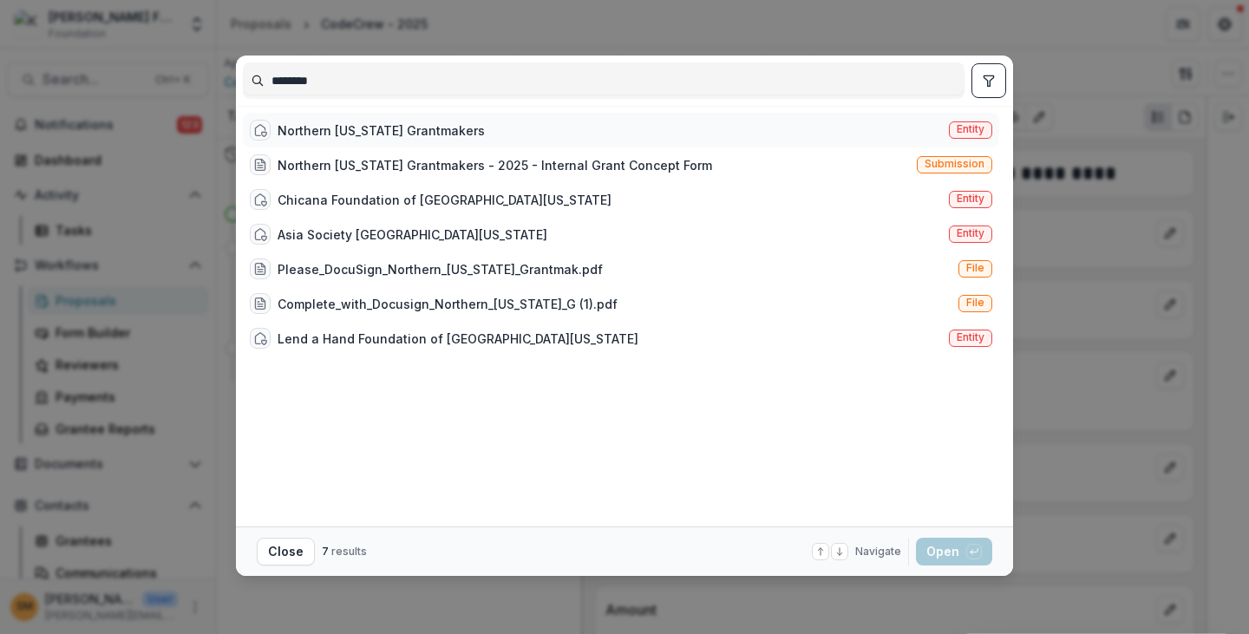
type input "********"
click at [958, 128] on span "Entity" at bounding box center [971, 129] width 28 height 12
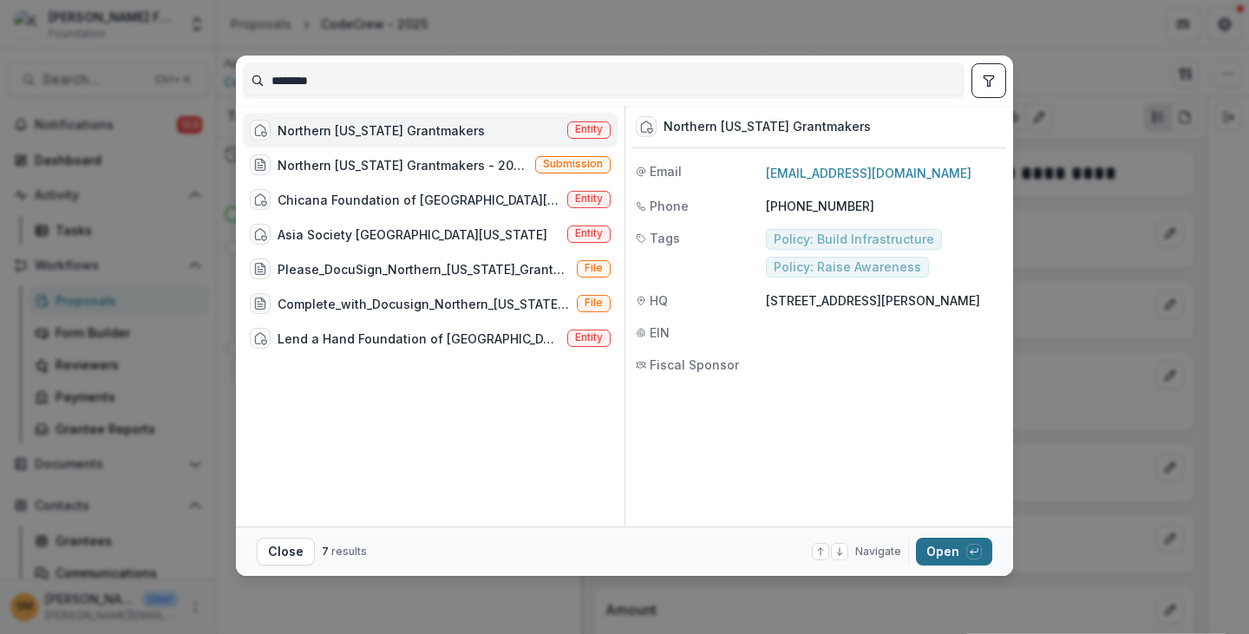
click at [952, 556] on button "Open with enter key" at bounding box center [954, 552] width 76 height 28
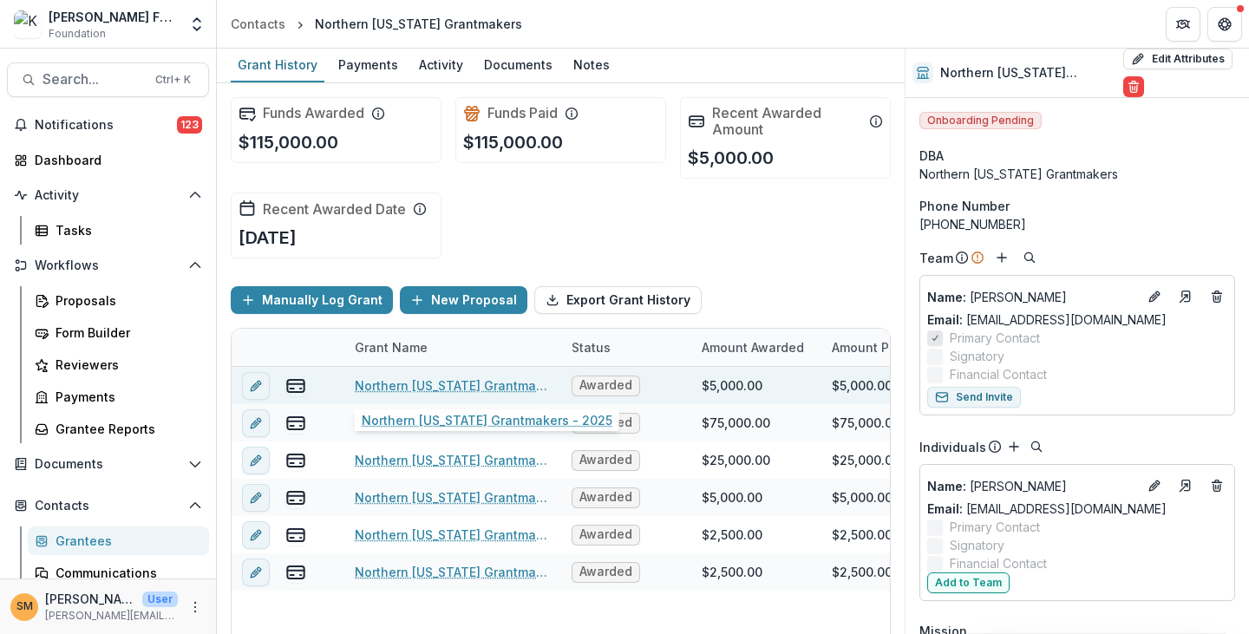
click at [403, 378] on link "Northern California Grantmakers - 2025" at bounding box center [453, 386] width 196 height 18
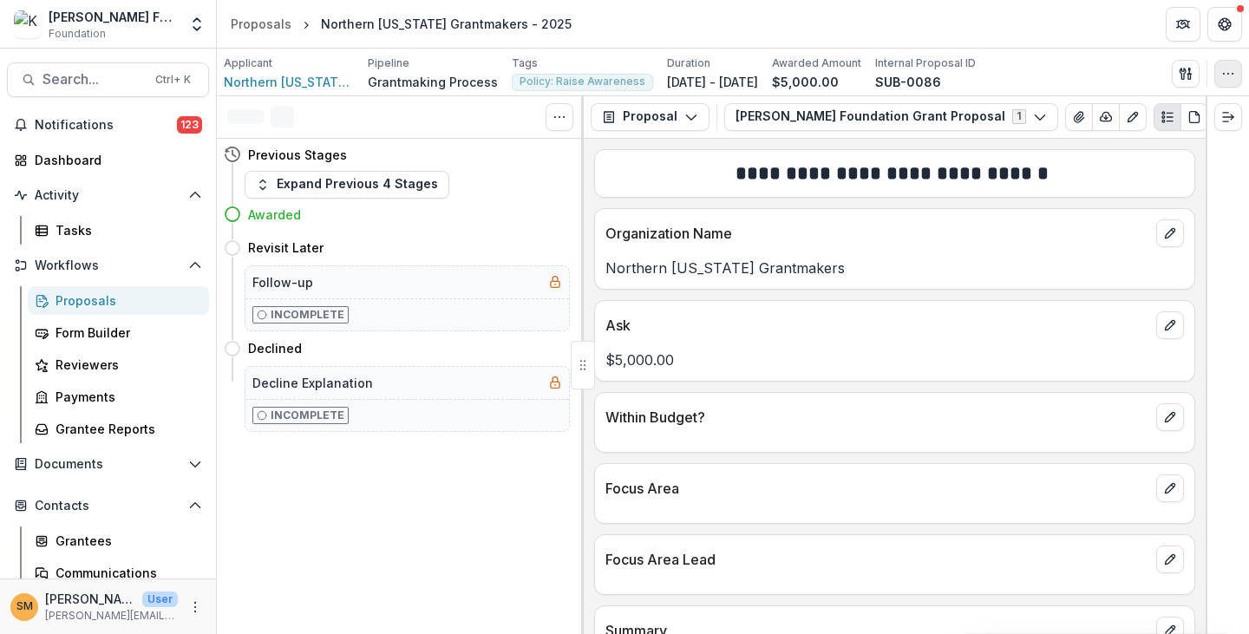
click at [1218, 79] on button "button" at bounding box center [1229, 74] width 28 height 28
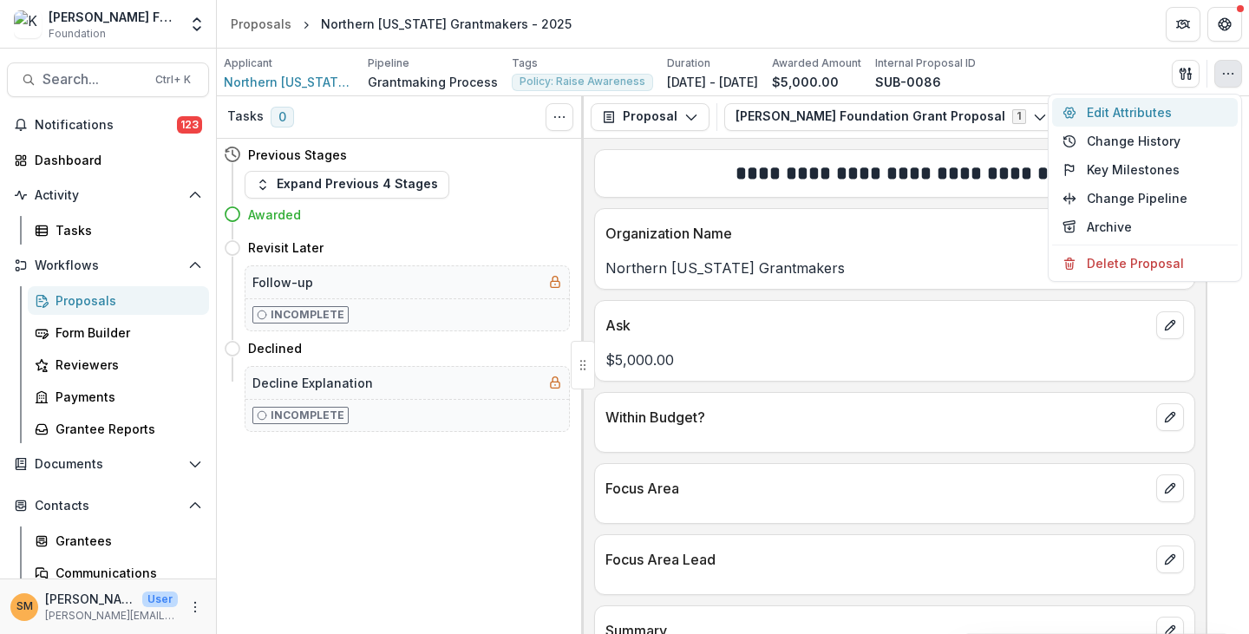
click at [1155, 111] on button "Edit Attributes" at bounding box center [1145, 112] width 186 height 29
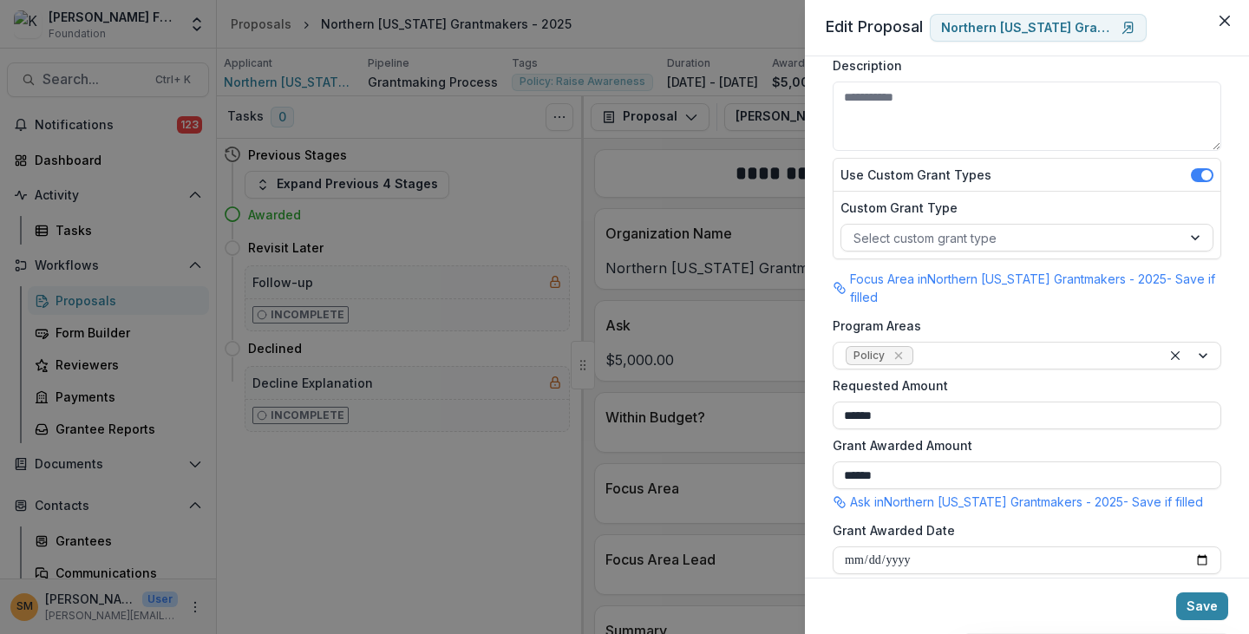
scroll to position [174, 0]
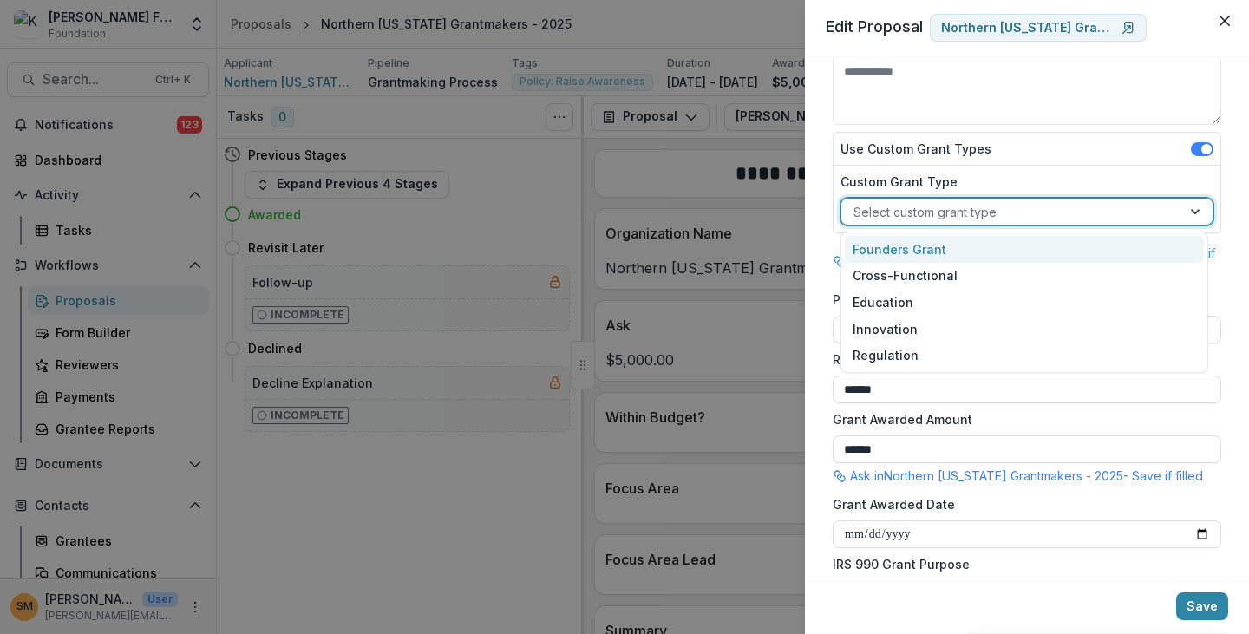
click at [949, 218] on div at bounding box center [1012, 212] width 316 height 22
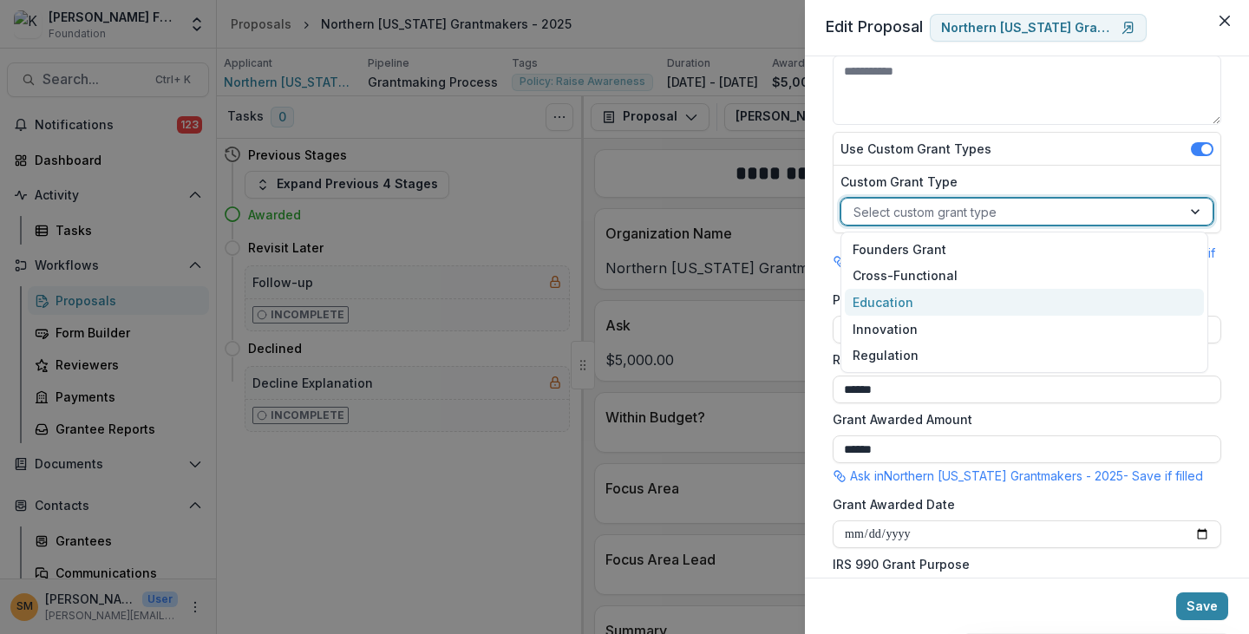
click at [890, 298] on div "Education" at bounding box center [1025, 302] width 360 height 27
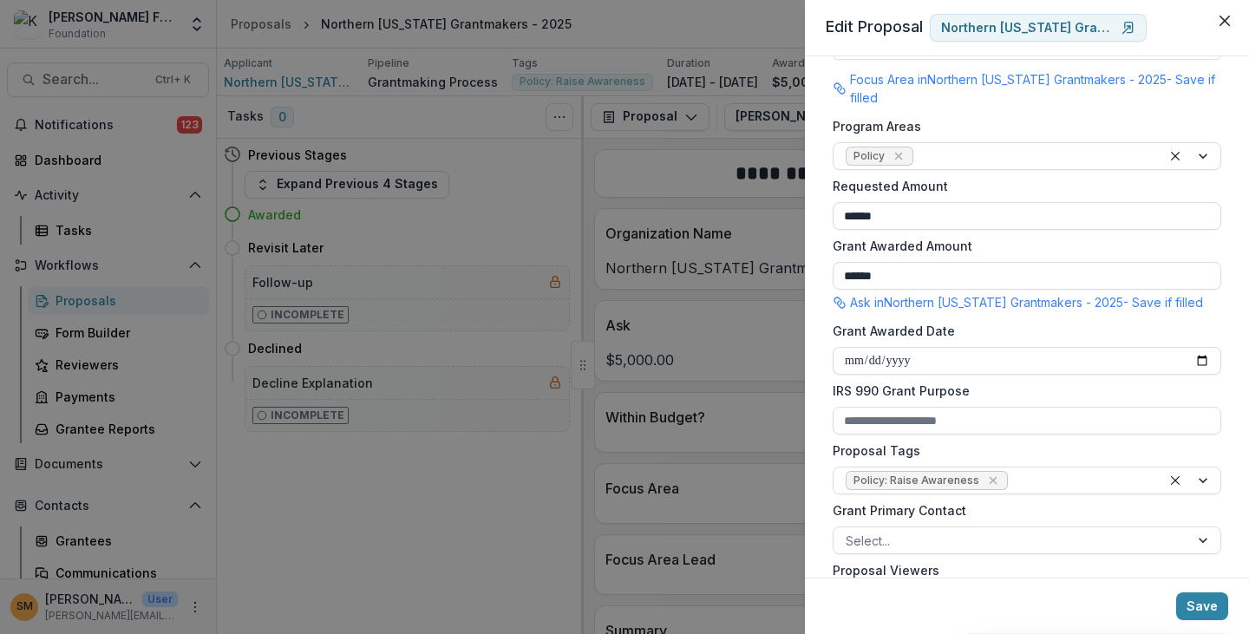
scroll to position [260, 0]
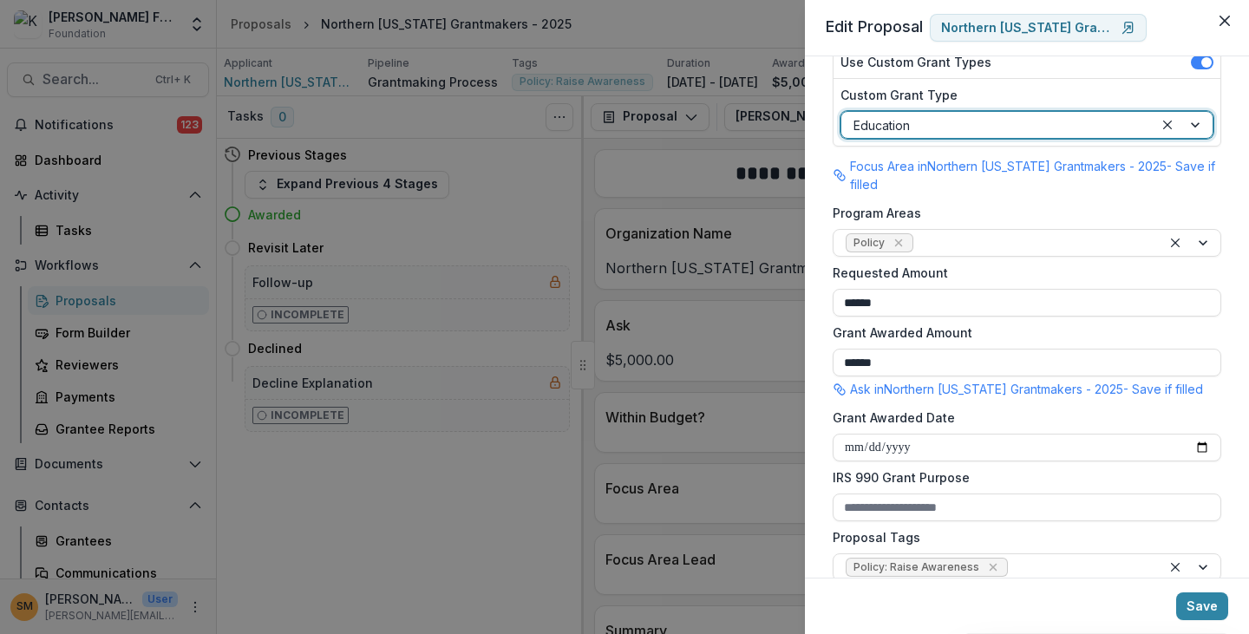
click at [927, 126] on div at bounding box center [998, 126] width 288 height 22
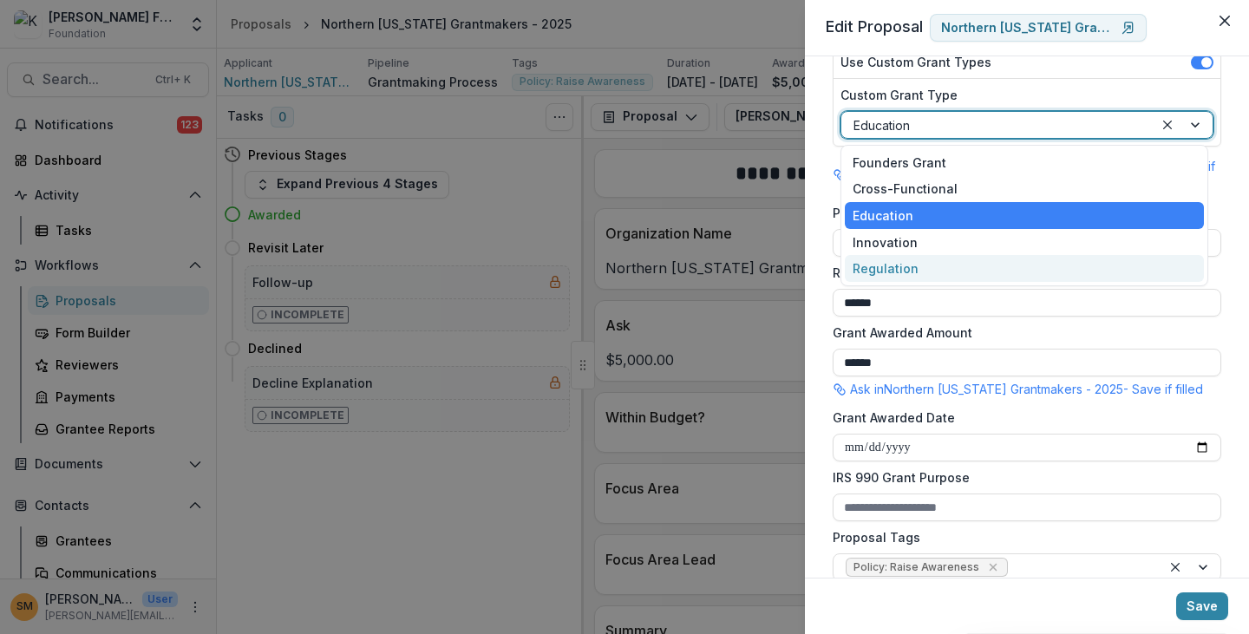
click at [897, 272] on div "Regulation" at bounding box center [1025, 268] width 360 height 27
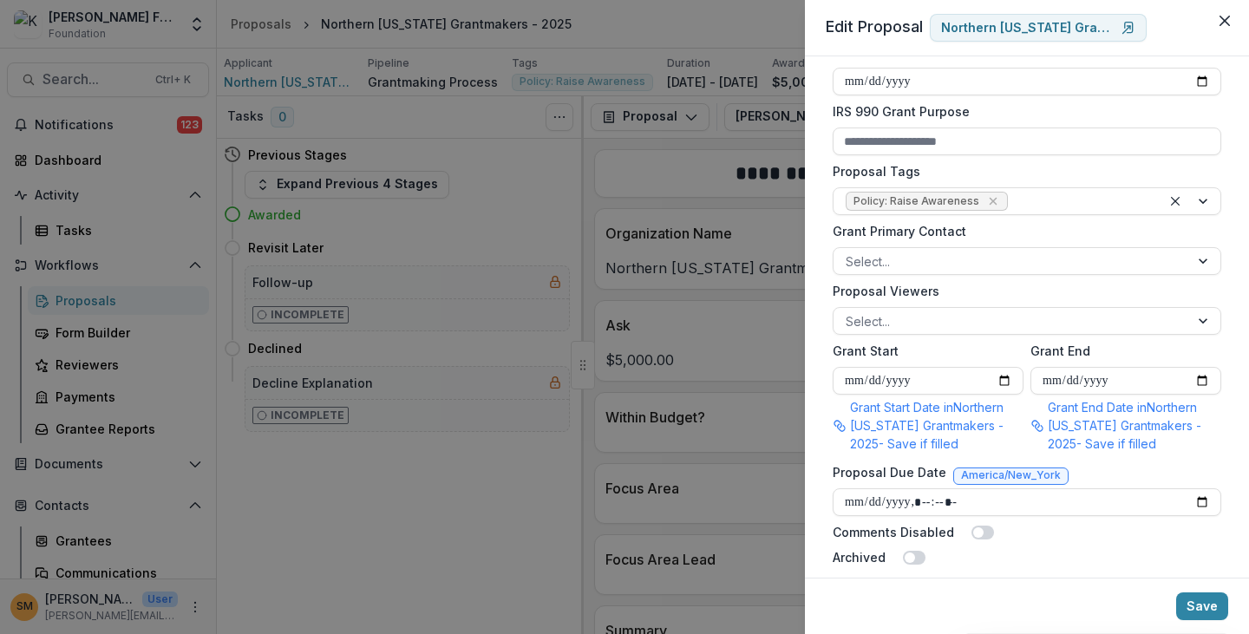
scroll to position [641, 0]
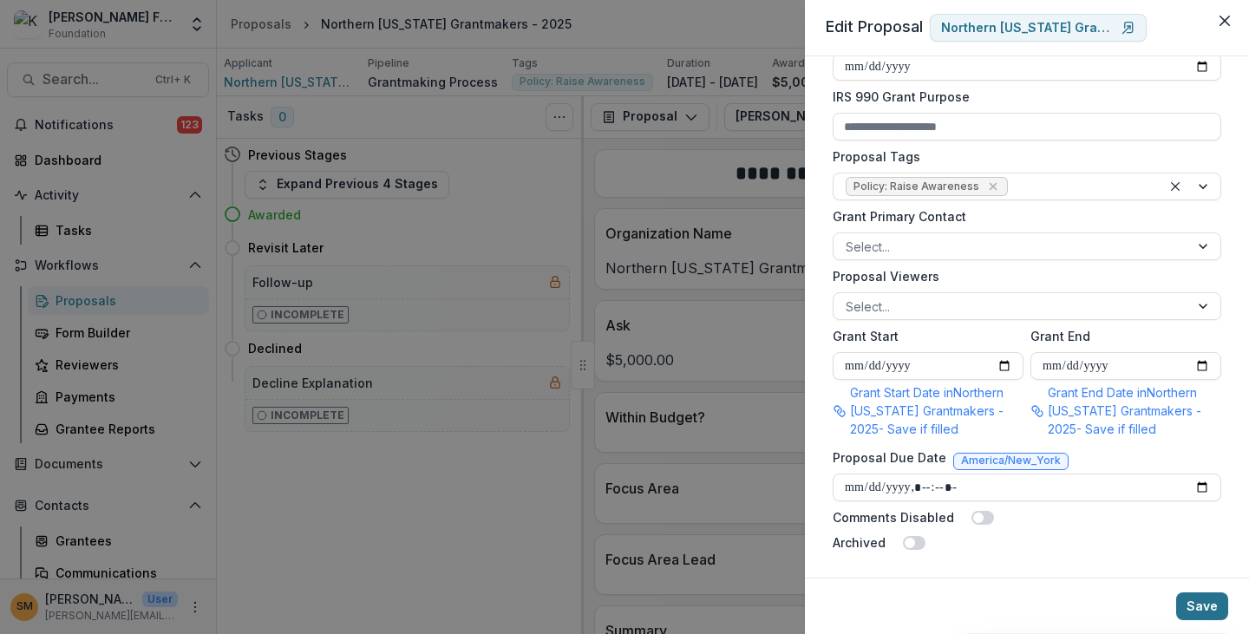
click at [1194, 605] on button "Save" at bounding box center [1202, 607] width 52 height 28
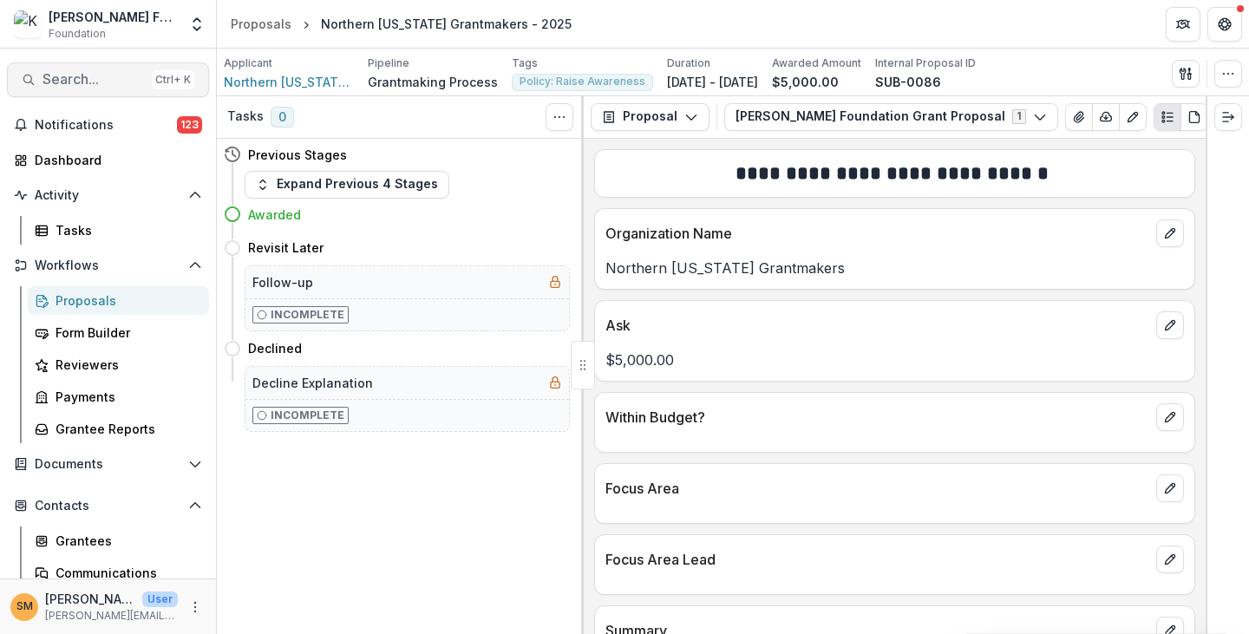
click at [88, 75] on span "Search..." at bounding box center [94, 79] width 102 height 16
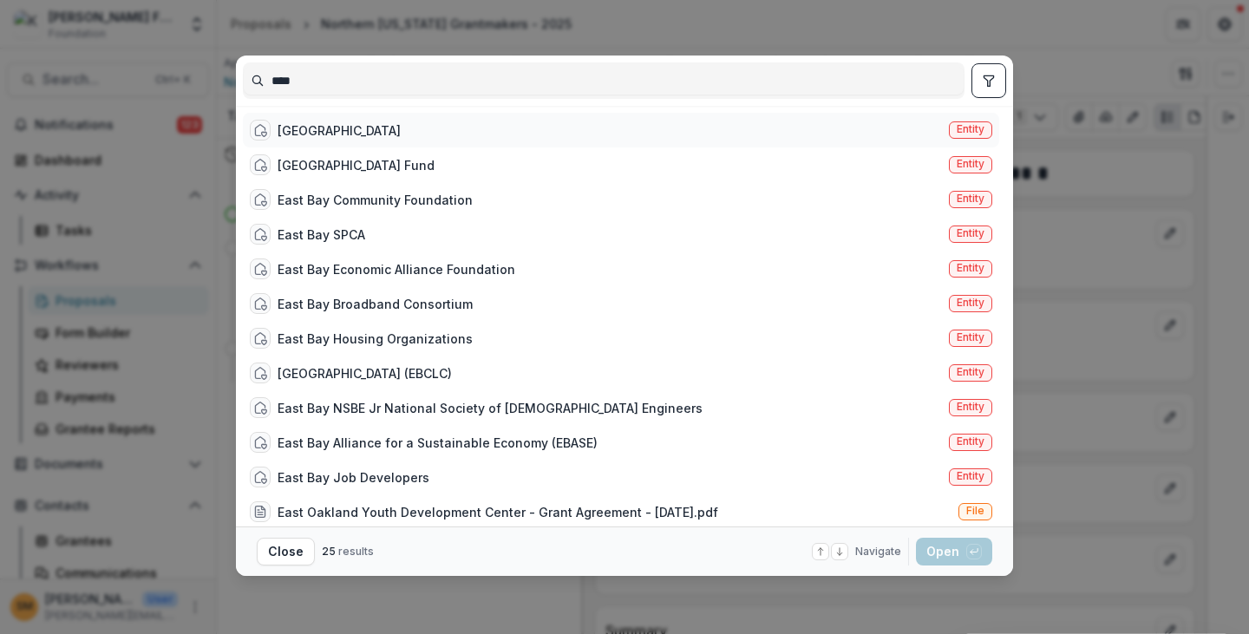
type input "****"
click at [342, 129] on div "East Oakland Youth Development Center" at bounding box center [339, 130] width 123 height 18
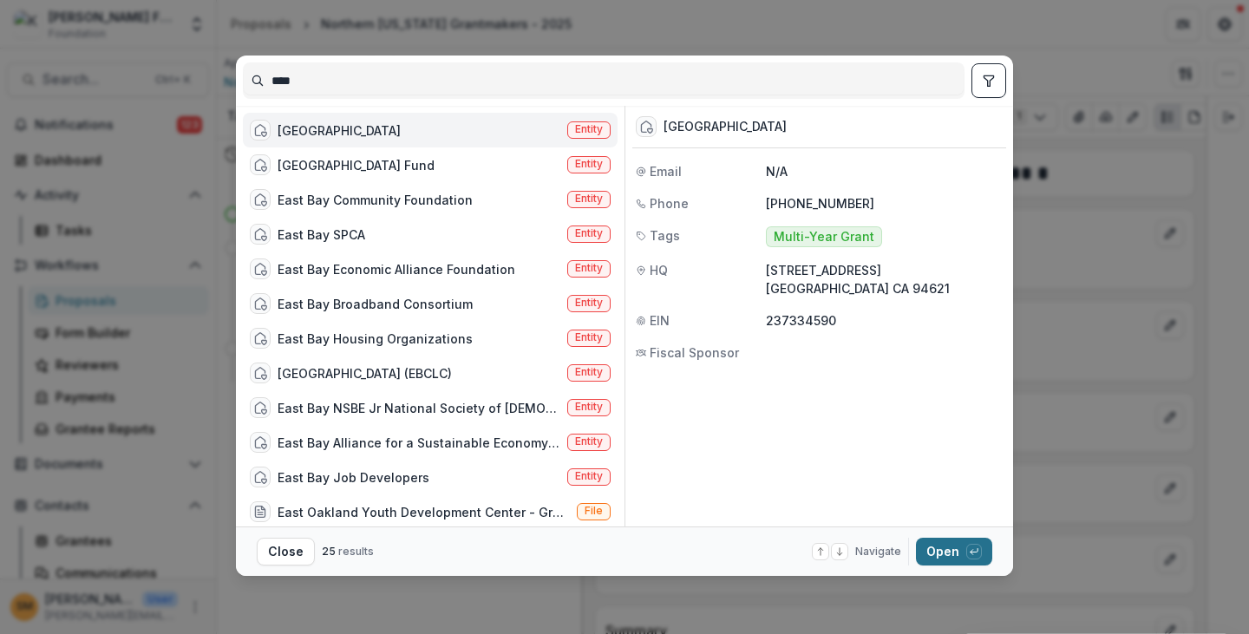
click at [945, 551] on button "Open with enter key" at bounding box center [954, 552] width 76 height 28
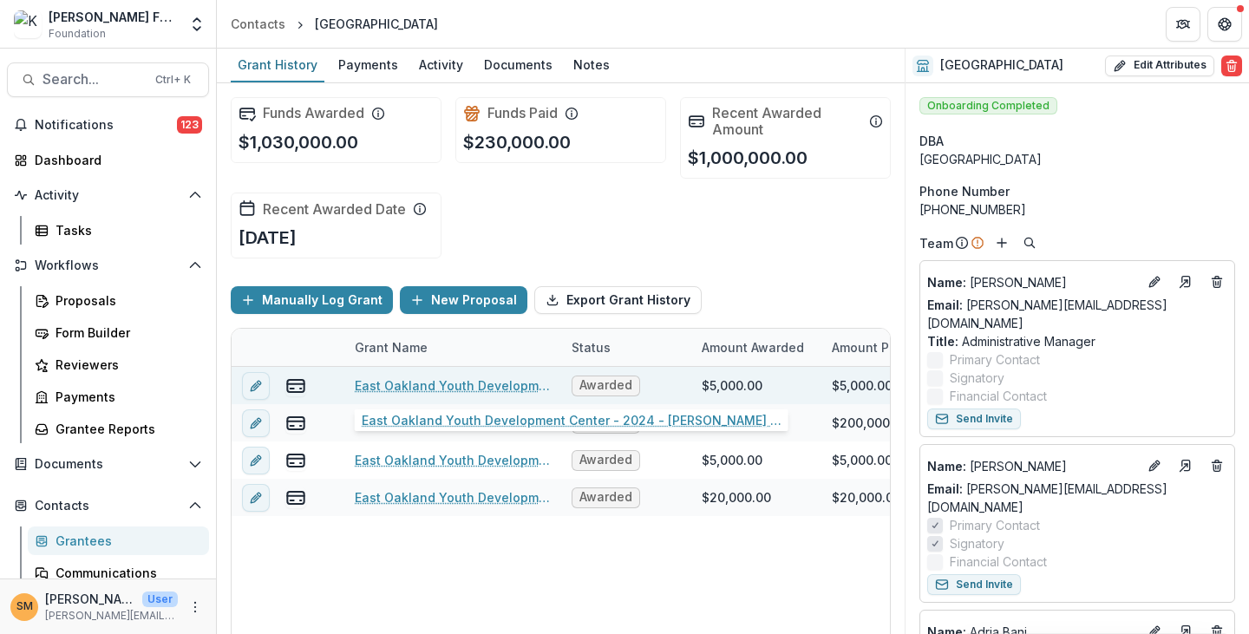
click at [443, 383] on link "East Oakland Youth Development Center - 2024 - Kapor Foundation - Kapor Good Ne…" at bounding box center [453, 386] width 196 height 18
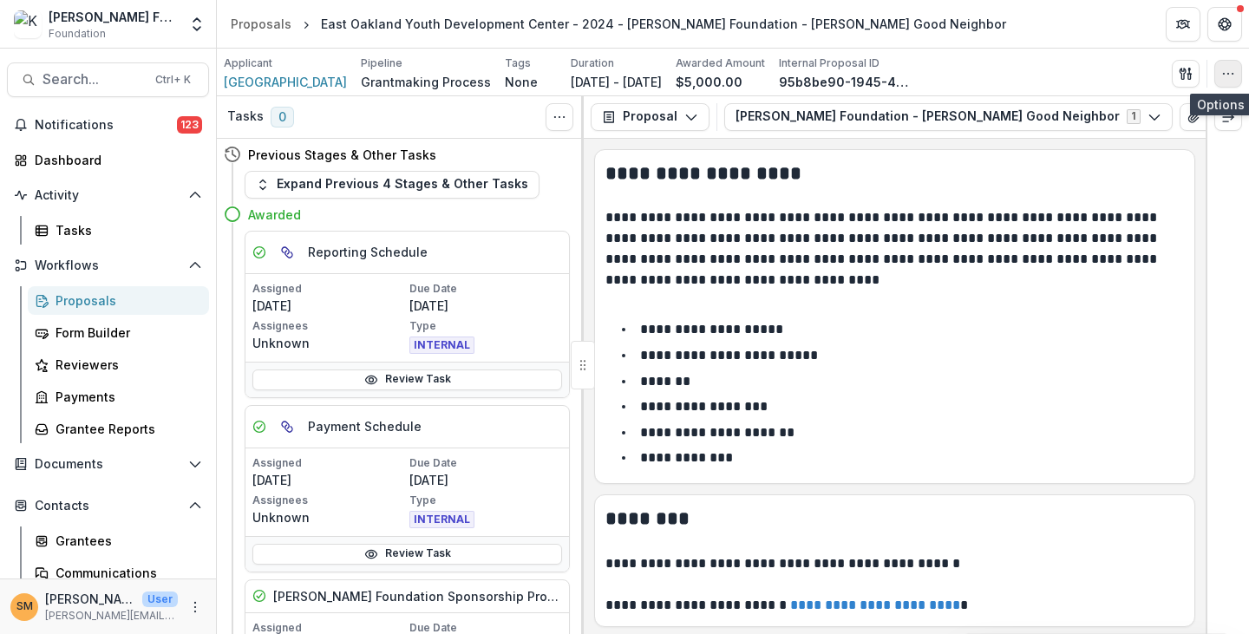
click at [1216, 69] on button "button" at bounding box center [1229, 74] width 28 height 28
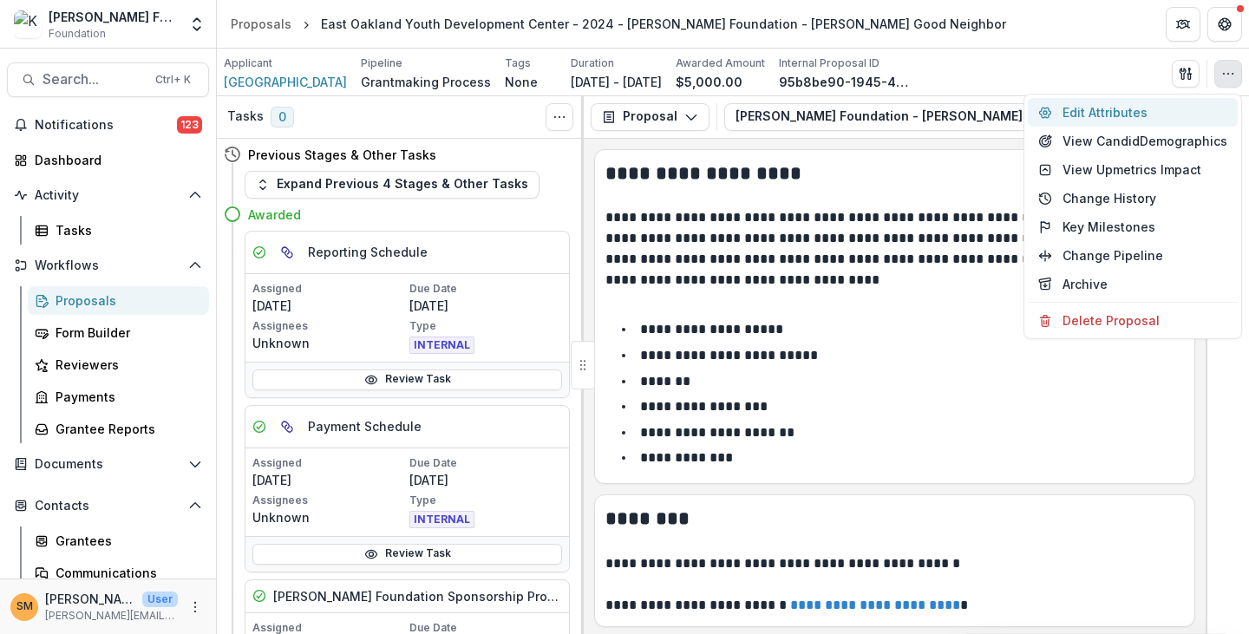
click at [1074, 112] on button "Edit Attributes" at bounding box center [1133, 112] width 210 height 29
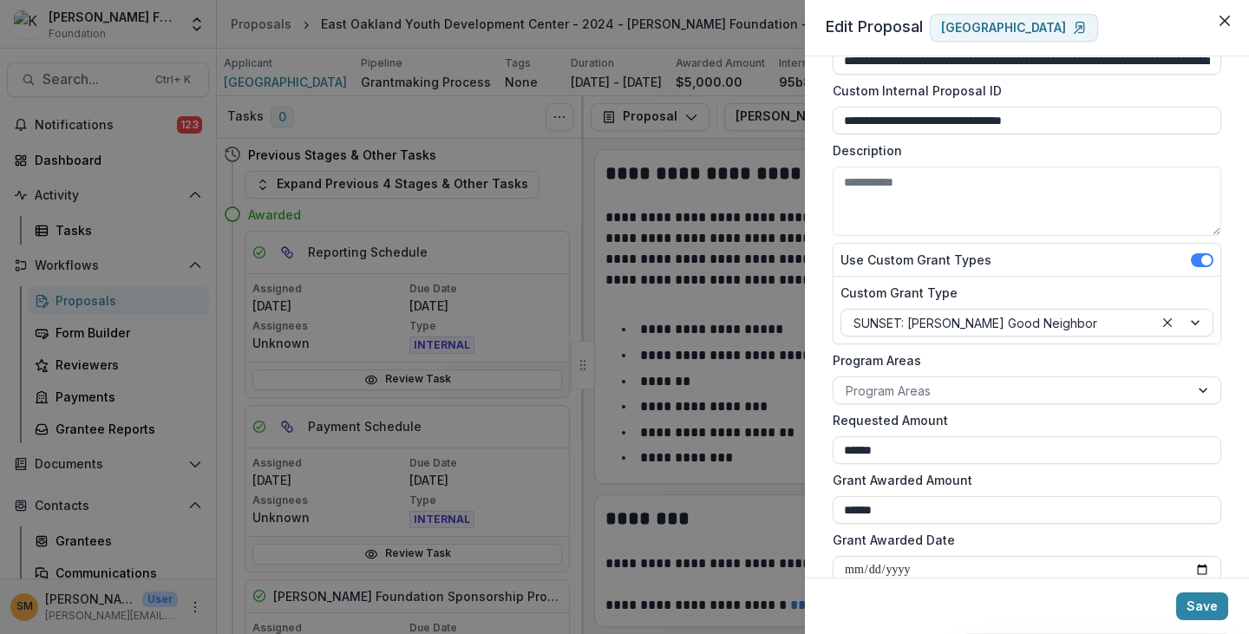
scroll to position [87, 0]
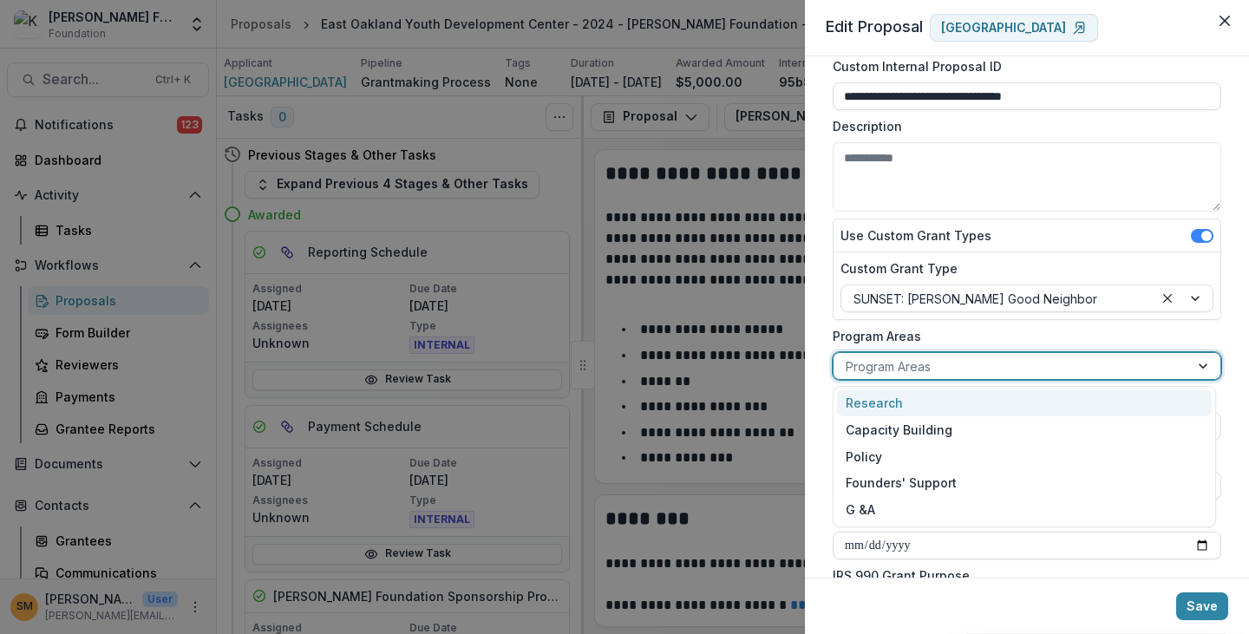
click at [942, 368] on div at bounding box center [1011, 367] width 331 height 22
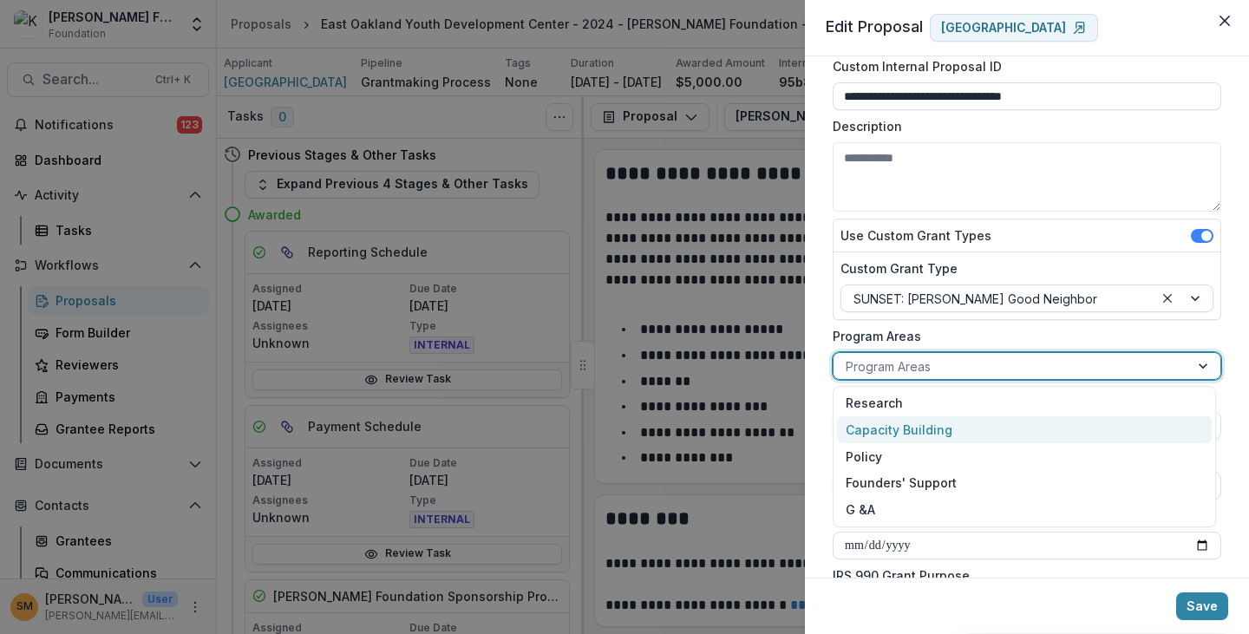
click at [880, 432] on div "Capacity Building" at bounding box center [1024, 429] width 375 height 27
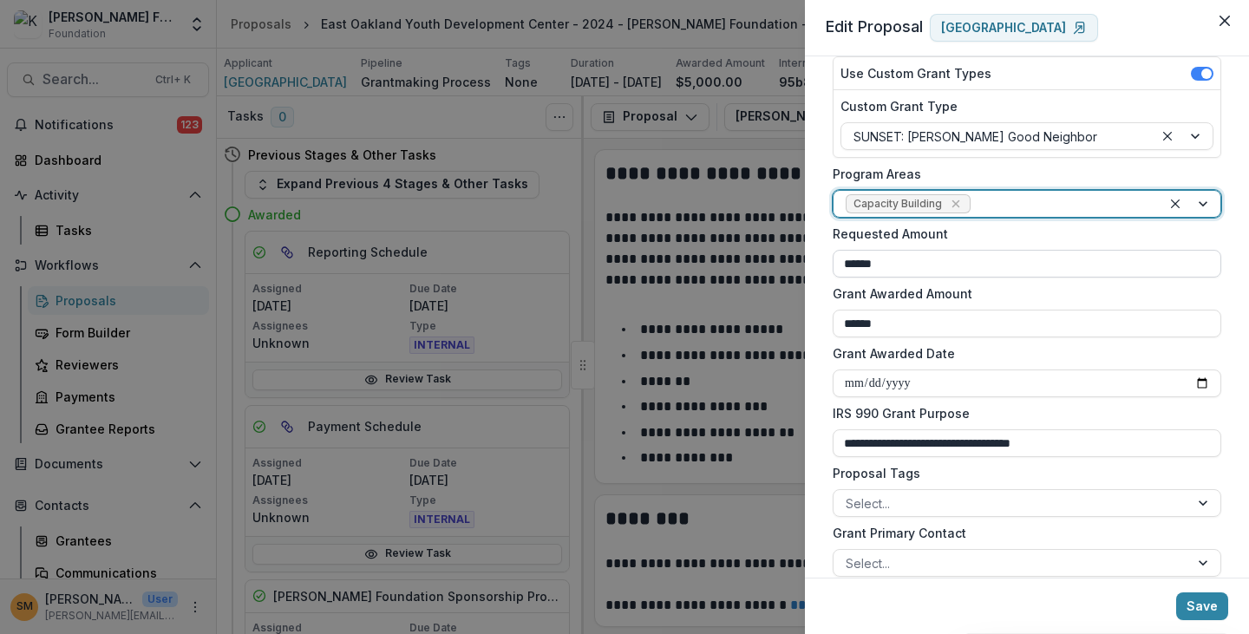
scroll to position [260, 0]
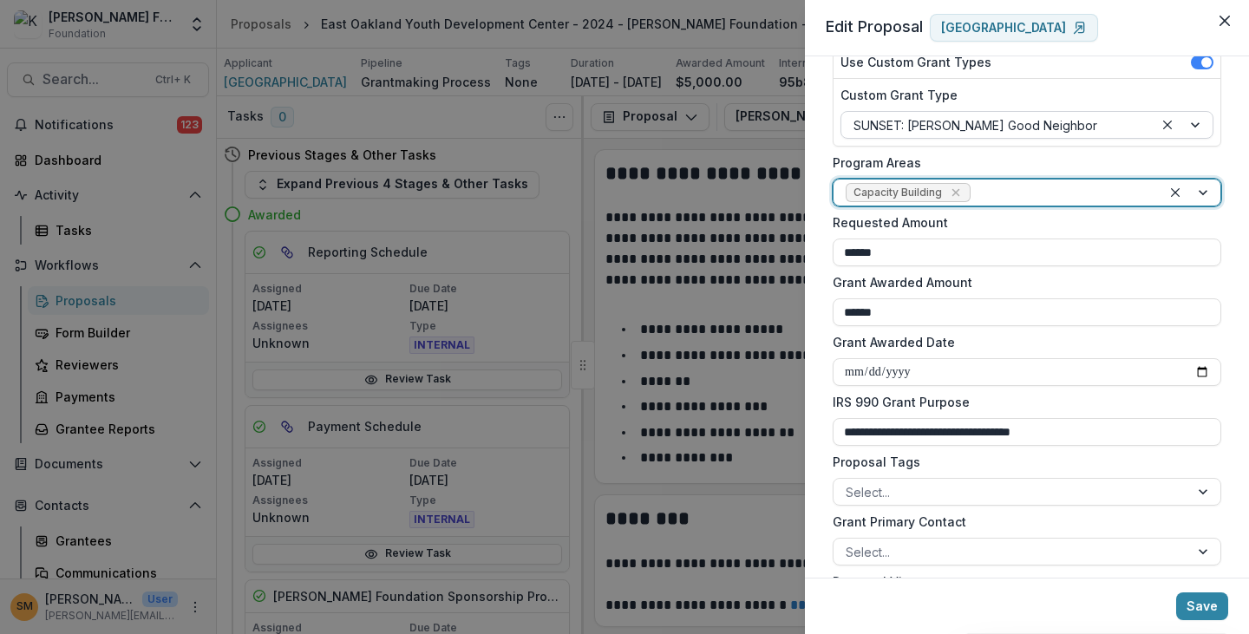
click at [984, 121] on div at bounding box center [998, 126] width 288 height 22
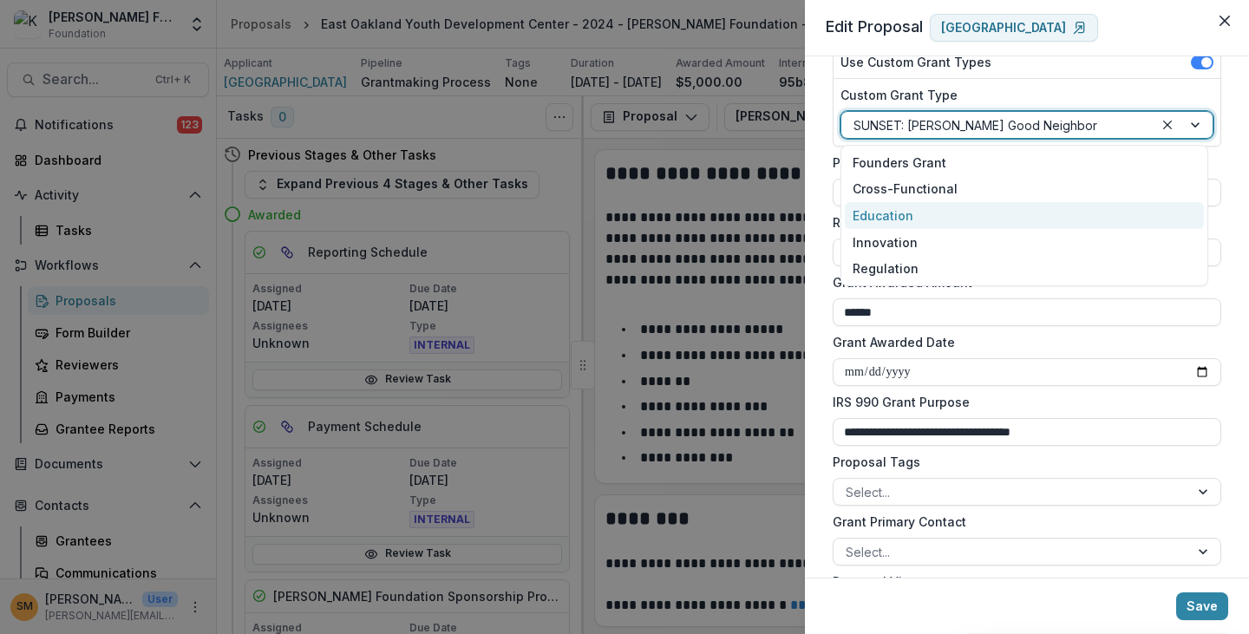
click at [914, 219] on div "Education" at bounding box center [1025, 215] width 360 height 27
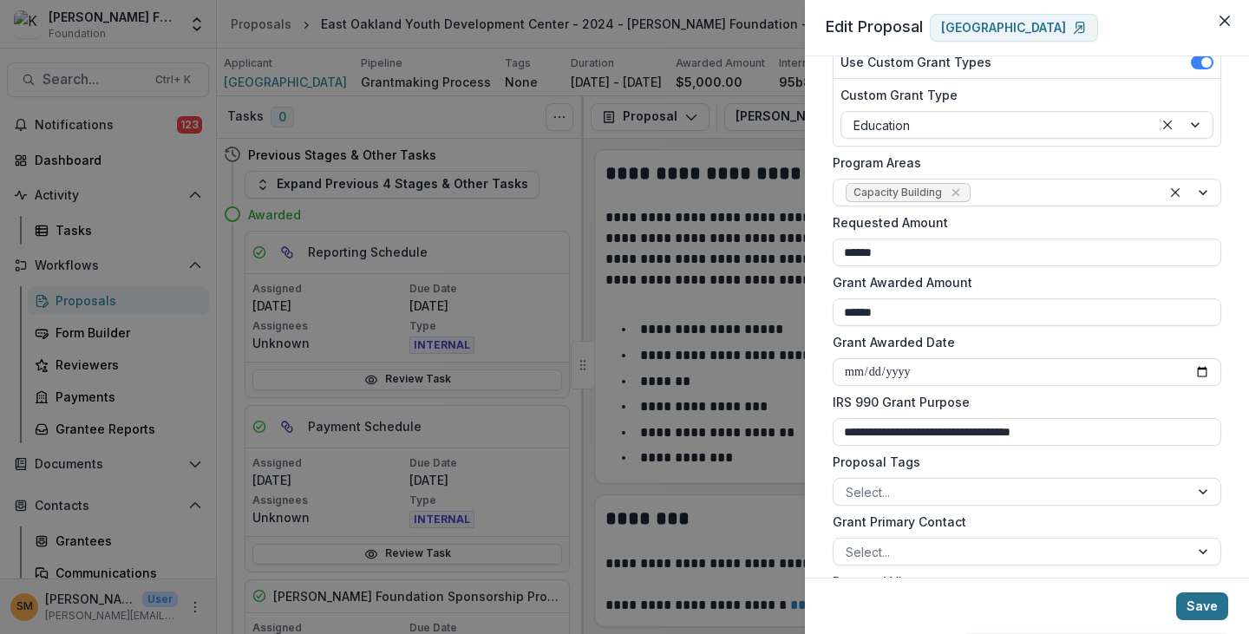
click at [1203, 605] on button "Save" at bounding box center [1202, 607] width 52 height 28
